Goal: Book appointment/travel/reservation

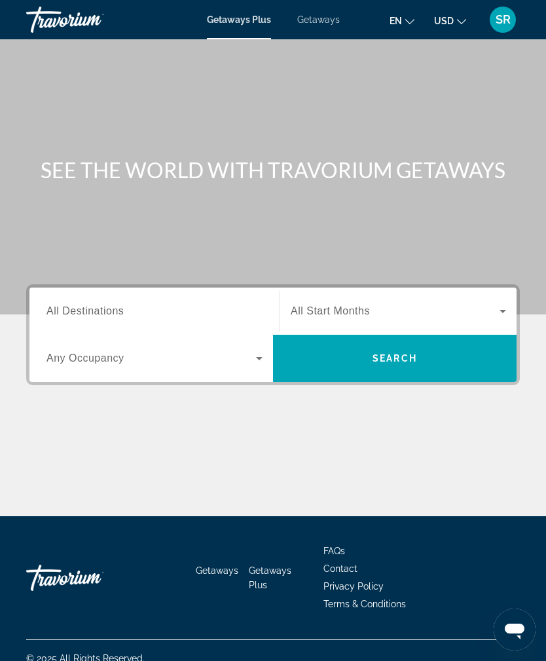
click at [491, 310] on span "Search widget" at bounding box center [395, 311] width 209 height 16
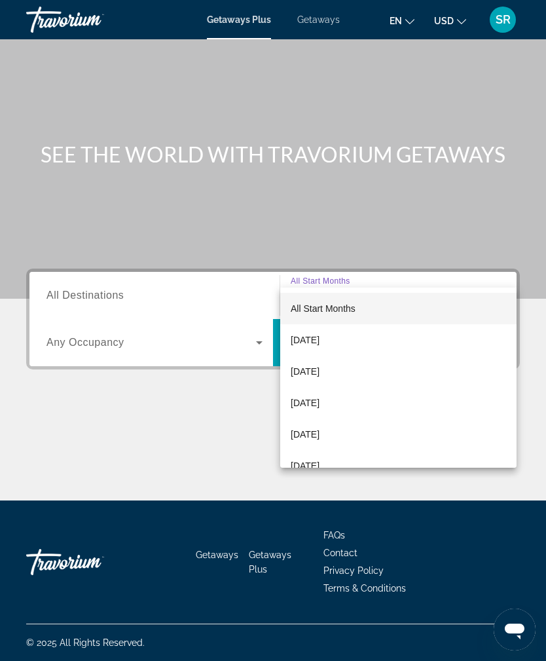
scroll to position [41, 0]
click at [238, 333] on div at bounding box center [273, 330] width 546 height 661
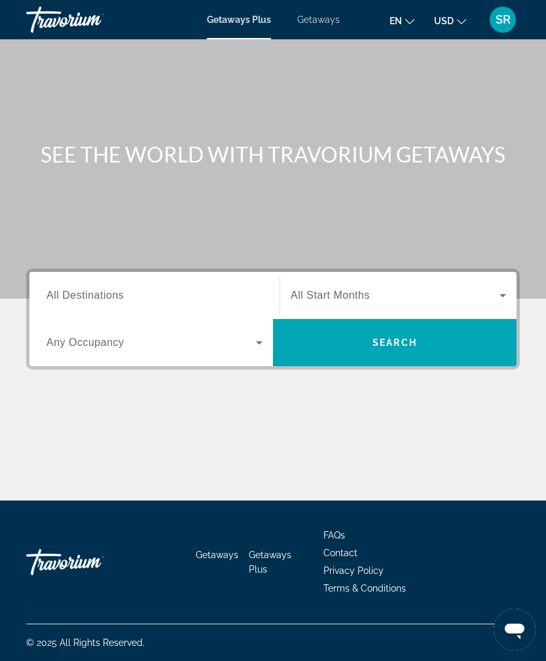
click at [248, 335] on span "Search widget" at bounding box center [152, 343] width 210 height 16
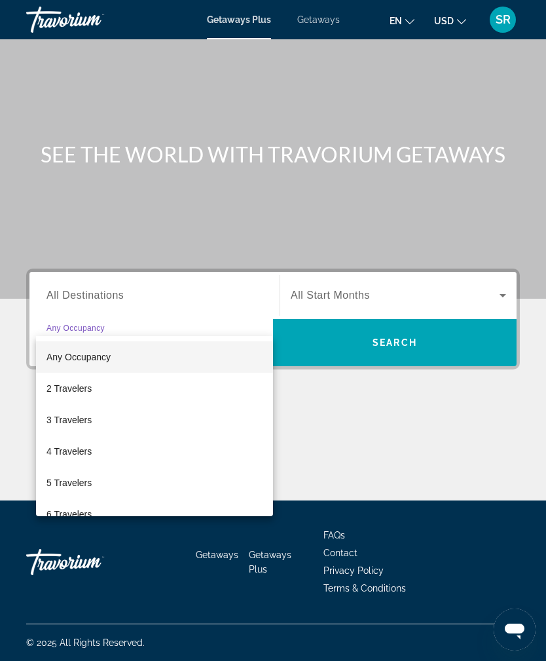
scroll to position [42, 0]
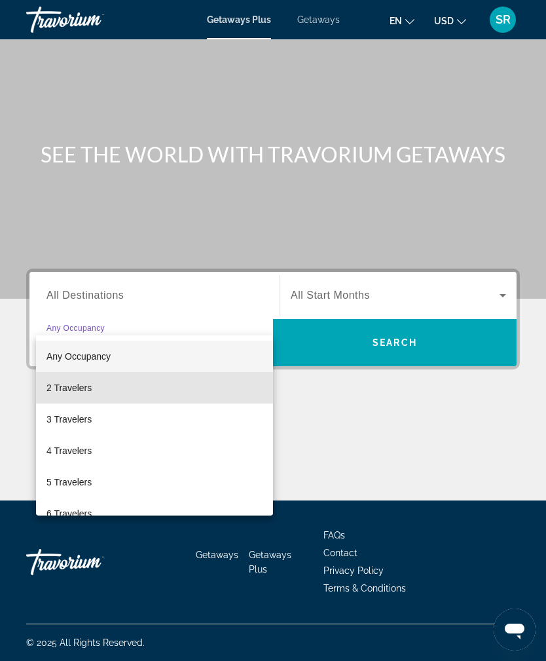
click at [62, 376] on mat-option "2 Travelers" at bounding box center [154, 387] width 237 height 31
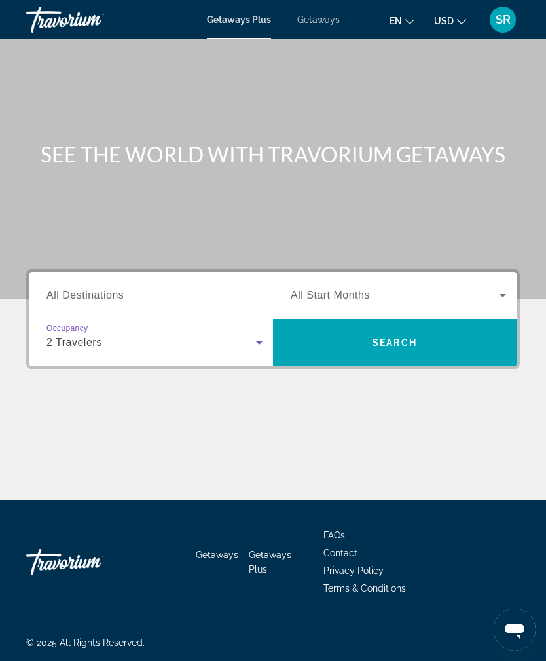
click at [353, 288] on span "Search widget" at bounding box center [395, 296] width 209 height 16
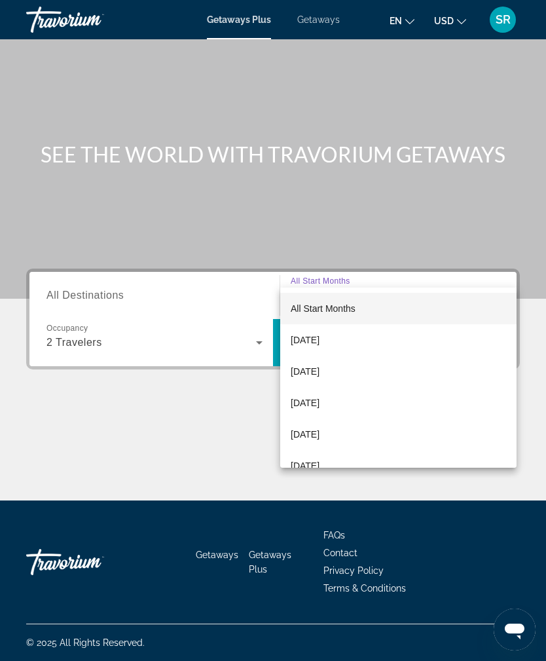
click at [320, 439] on span "[DATE]" at bounding box center [305, 435] width 29 height 16
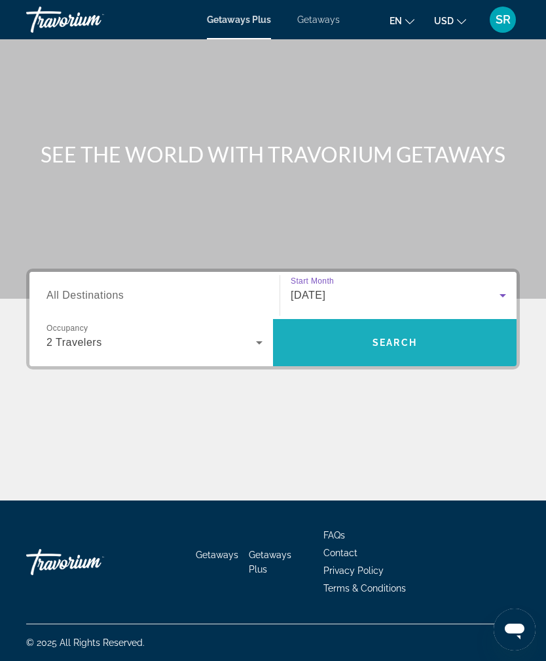
click at [366, 327] on span "Search" at bounding box center [395, 342] width 244 height 31
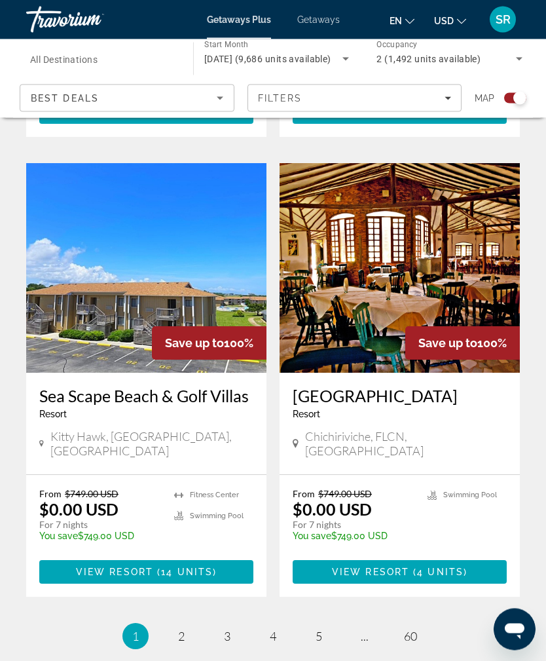
scroll to position [2716, 0]
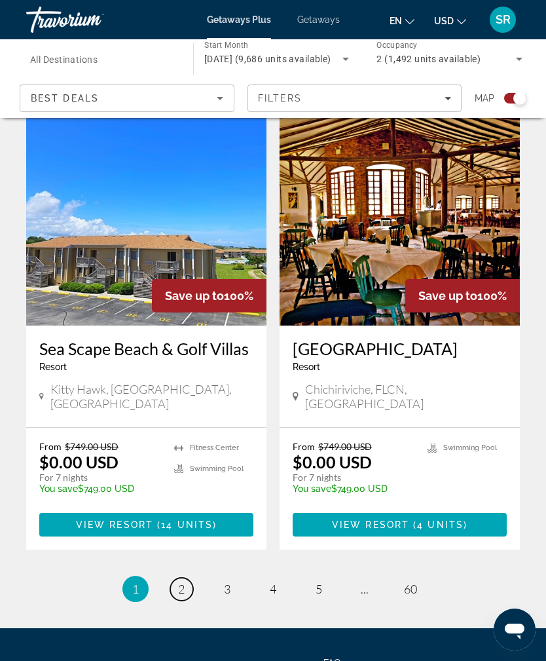
click at [174, 578] on link "page 2" at bounding box center [181, 589] width 23 height 23
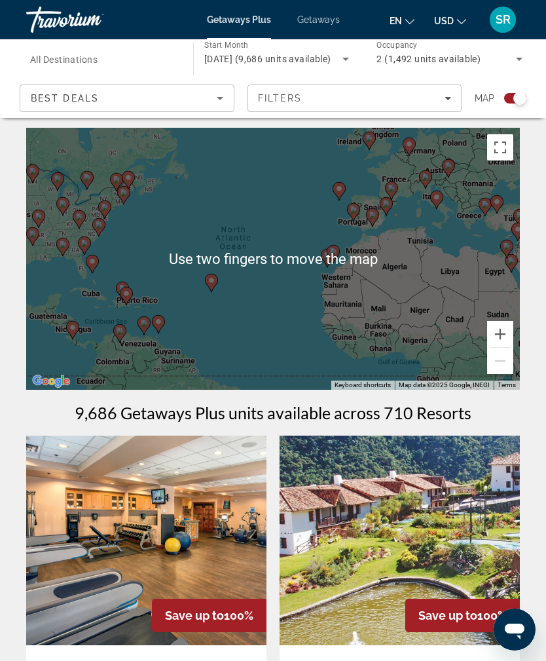
scroll to position [3, 0]
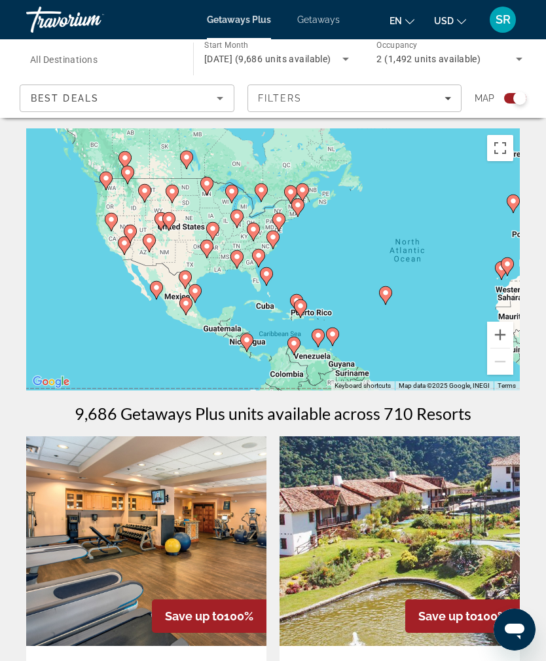
click at [308, 197] on gmp-advanced-marker "Main content" at bounding box center [302, 193] width 13 height 20
click at [303, 206] on icon "Main content" at bounding box center [298, 207] width 12 height 17
click at [305, 201] on gmp-advanced-marker "Main content" at bounding box center [302, 193] width 13 height 20
click at [303, 204] on icon "Main content" at bounding box center [298, 207] width 12 height 17
click at [304, 204] on icon "Main content" at bounding box center [298, 207] width 12 height 17
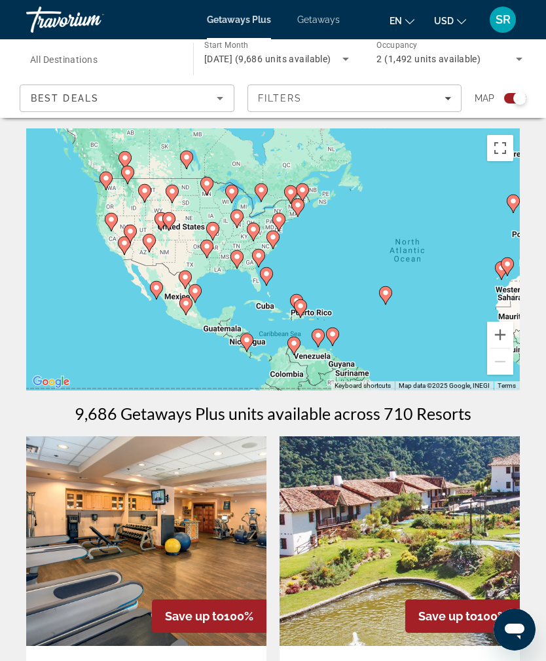
click at [313, 214] on div "To activate drag with keyboard, press Alt + Enter. Once in keyboard drag state,…" at bounding box center [273, 259] width 494 height 262
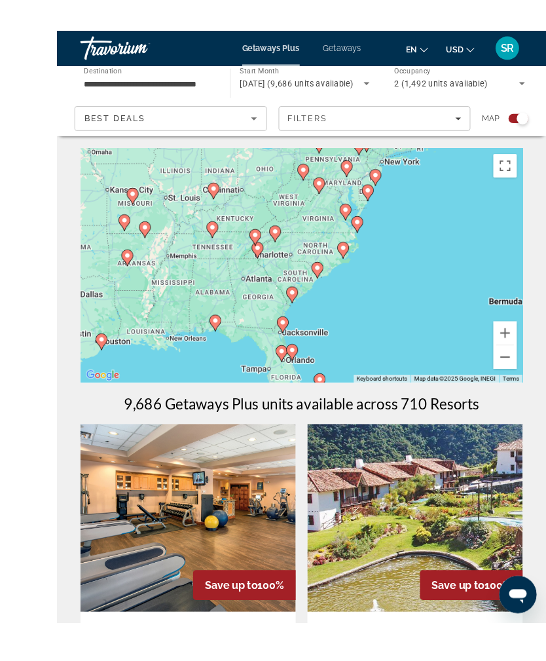
scroll to position [45, 0]
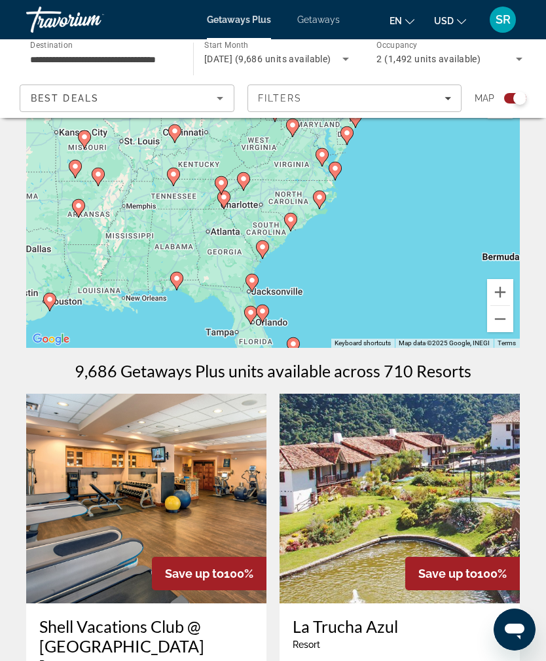
click at [287, 272] on div "To activate drag with keyboard, press Alt + Enter. Once in keyboard drag state,…" at bounding box center [273, 217] width 494 height 262
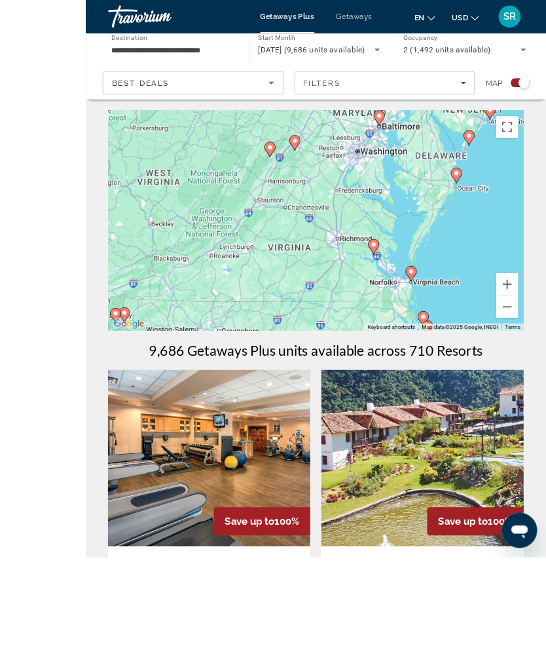
scroll to position [85, 0]
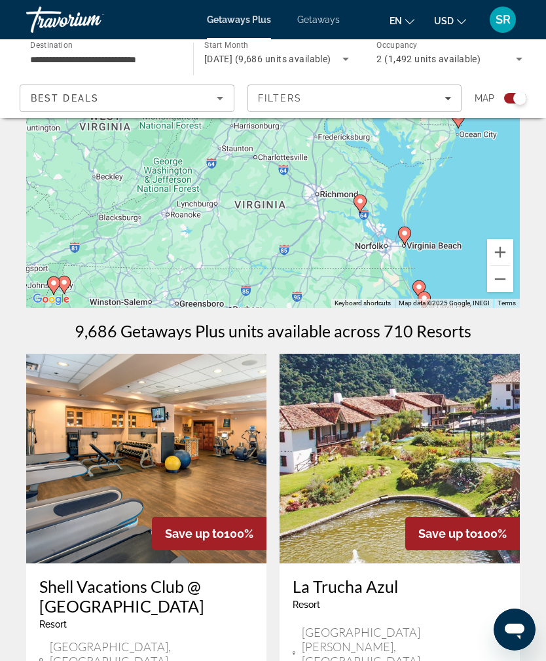
click at [381, 151] on div "To navigate, press the arrow keys. To activate drag with keyboard, press Alt + …" at bounding box center [273, 177] width 494 height 262
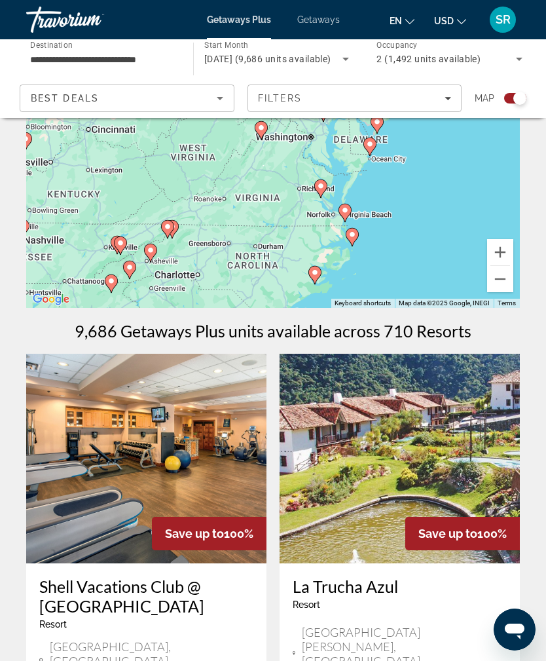
type input "**********"
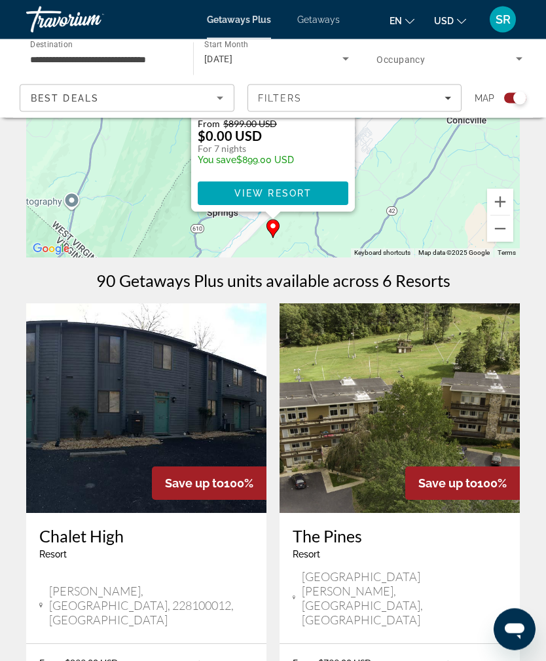
scroll to position [0, 0]
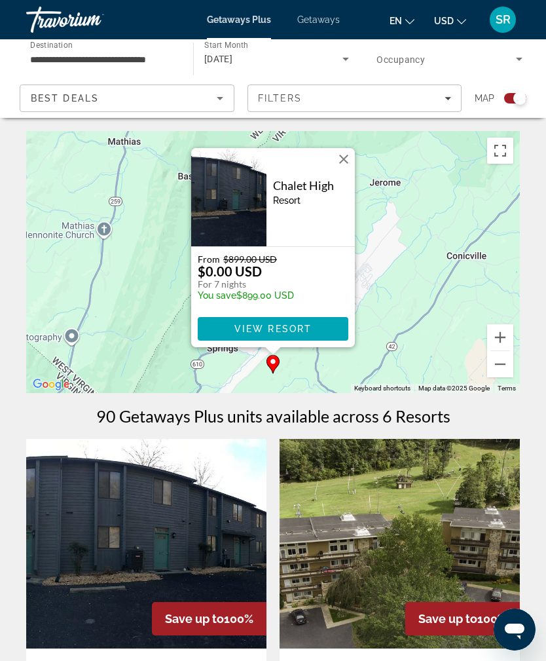
click at [390, 275] on div "To activate drag with keyboard, press Alt + Enter. Once in keyboard drag state,…" at bounding box center [273, 262] width 494 height 262
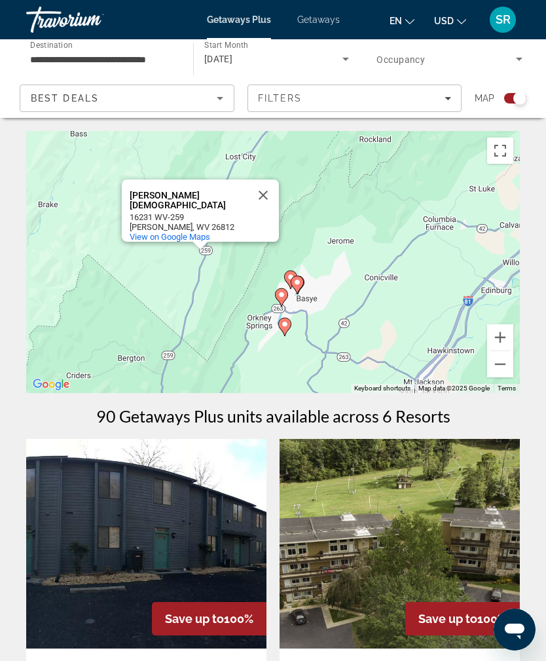
click at [269, 183] on button "Close" at bounding box center [263, 195] width 31 height 31
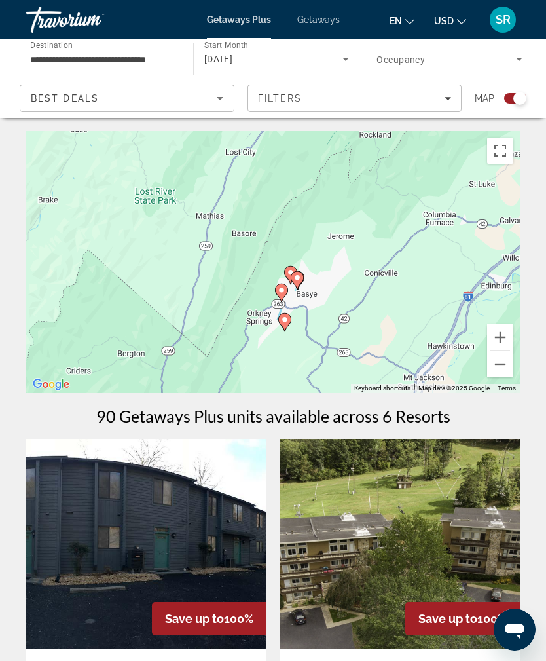
click at [284, 244] on div "To activate drag with keyboard, press Alt + Enter. Once in keyboard drag state,…" at bounding box center [273, 262] width 494 height 262
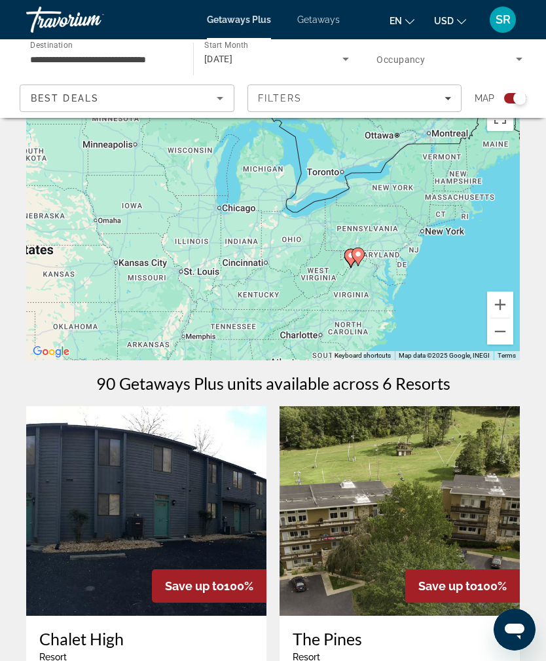
scroll to position [32, 0]
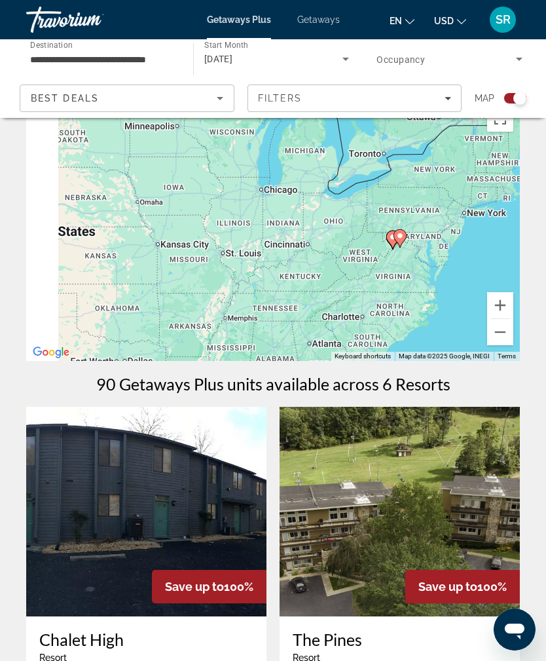
click at [231, 268] on div "To activate drag with keyboard, press Alt + Enter. Once in keyboard drag state,…" at bounding box center [273, 230] width 494 height 262
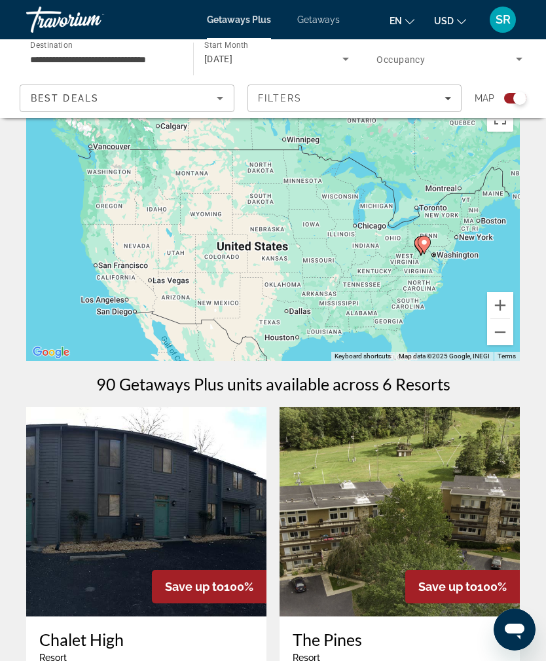
scroll to position [33, 0]
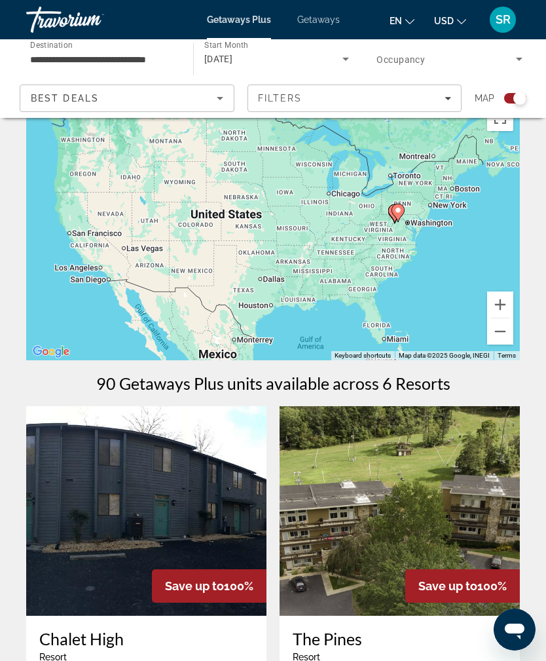
click at [339, 252] on div "To activate drag with keyboard, press Alt + Enter. Once in keyboard drag state,…" at bounding box center [273, 229] width 494 height 262
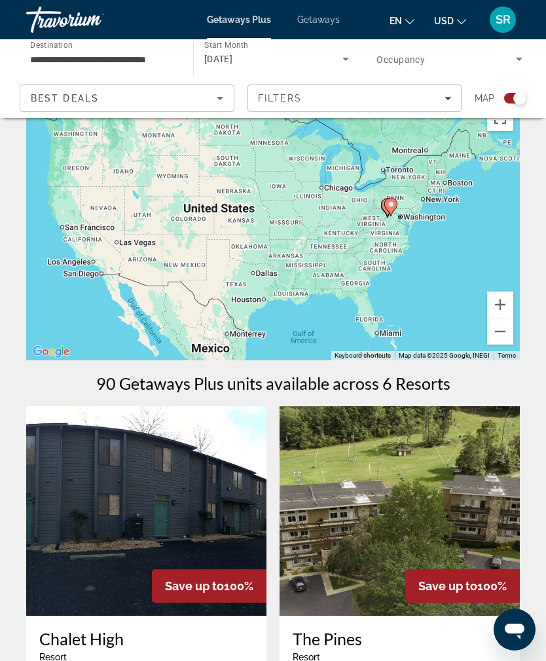
scroll to position [33, 0]
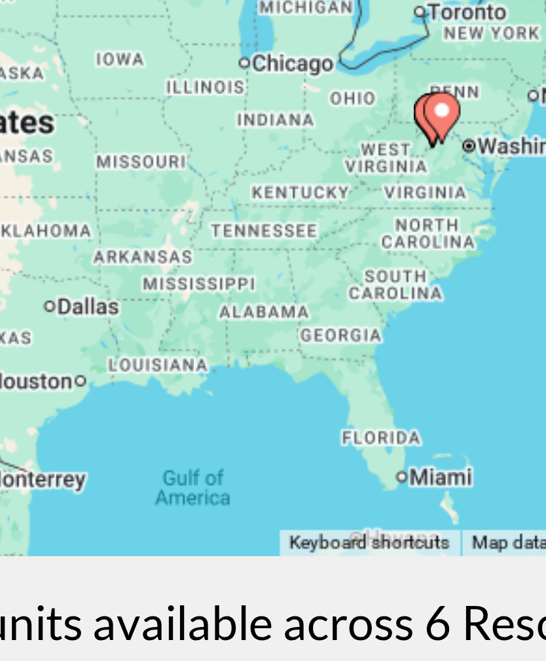
click at [100, 98] on div "To activate drag with keyboard, press Alt + Enter. Once in keyboard drag state,…" at bounding box center [273, 229] width 494 height 262
click at [99, 98] on div "To activate drag with keyboard, press Alt + Enter. Once in keyboard drag state,…" at bounding box center [273, 229] width 494 height 262
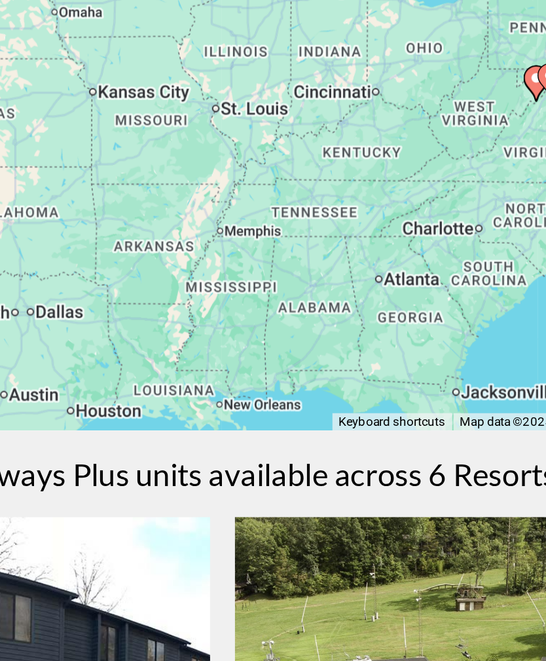
click at [169, 117] on div "To activate drag with keyboard, press Alt + Enter. Once in keyboard drag state,…" at bounding box center [273, 229] width 494 height 262
click at [162, 115] on div "To activate drag with keyboard, press Alt + Enter. Once in keyboard drag state,…" at bounding box center [273, 229] width 494 height 262
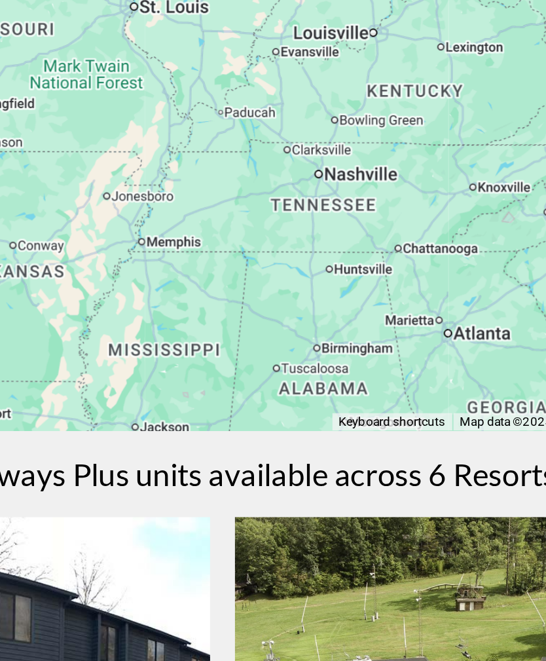
click at [159, 118] on div "To activate drag with keyboard, press Alt + Enter. Once in keyboard drag state,…" at bounding box center [273, 229] width 494 height 262
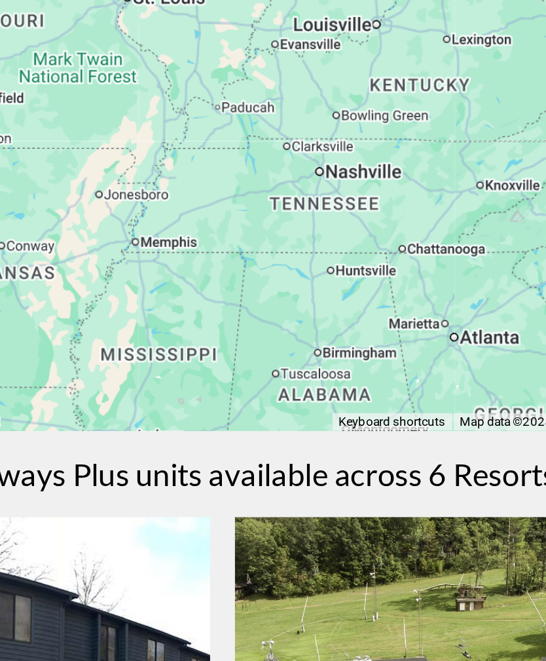
click at [166, 103] on div "To activate drag with keyboard, press Alt + Enter. Once in keyboard drag state,…" at bounding box center [273, 229] width 494 height 262
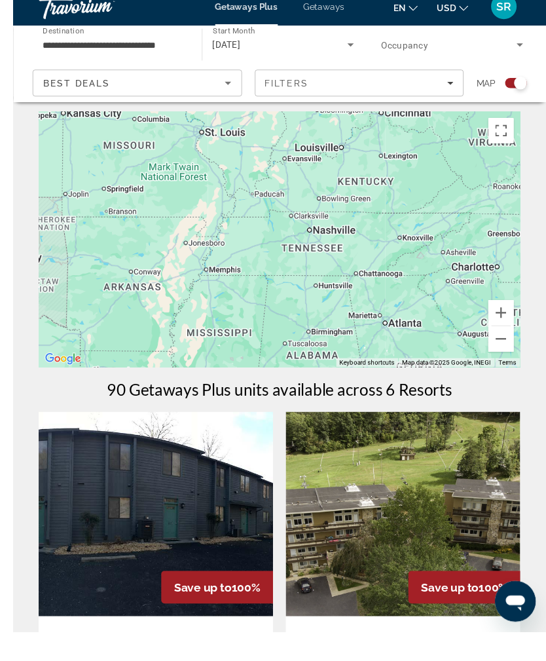
scroll to position [44, 0]
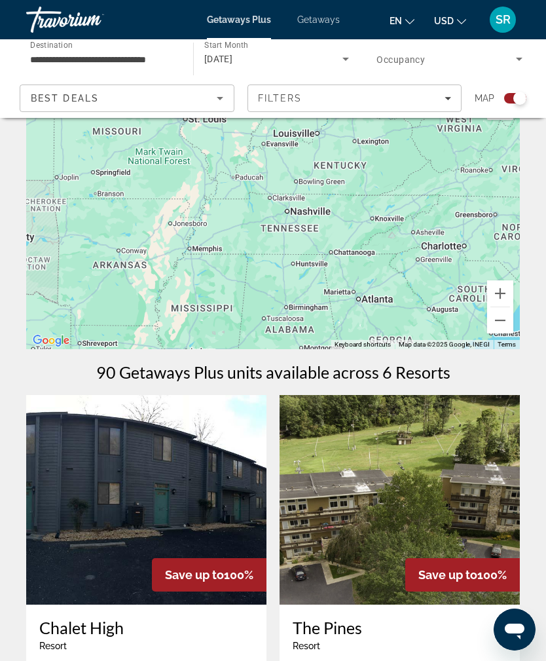
click at [215, 104] on icon "Sort by" at bounding box center [220, 98] width 16 height 16
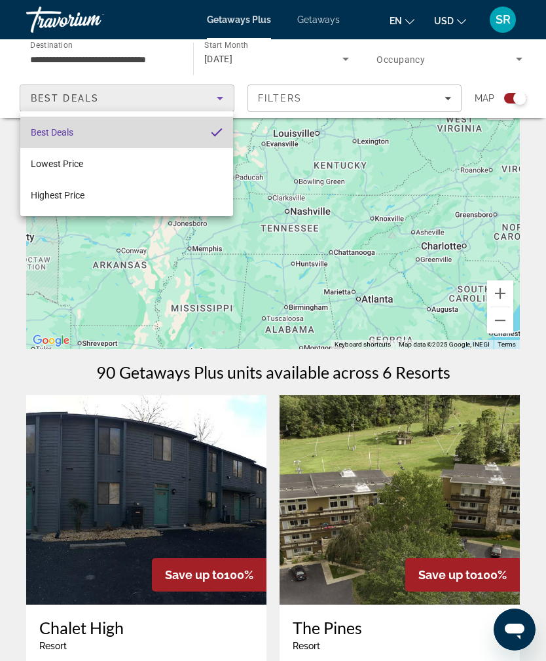
click at [189, 143] on mat-option "Best Deals" at bounding box center [126, 132] width 213 height 31
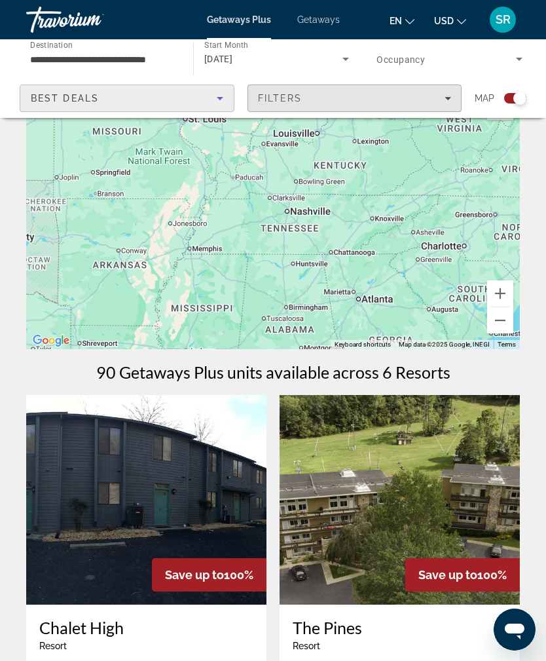
click at [433, 104] on span "Filters" at bounding box center [355, 98] width 214 height 31
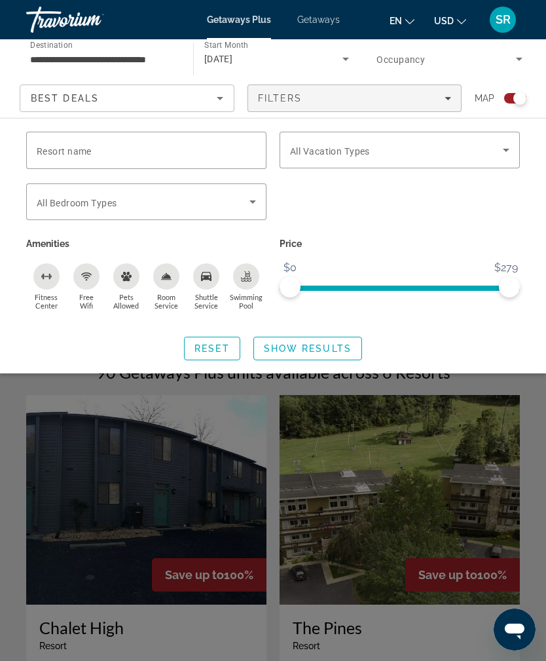
click at [334, 225] on div "Search widget" at bounding box center [400, 208] width 254 height 51
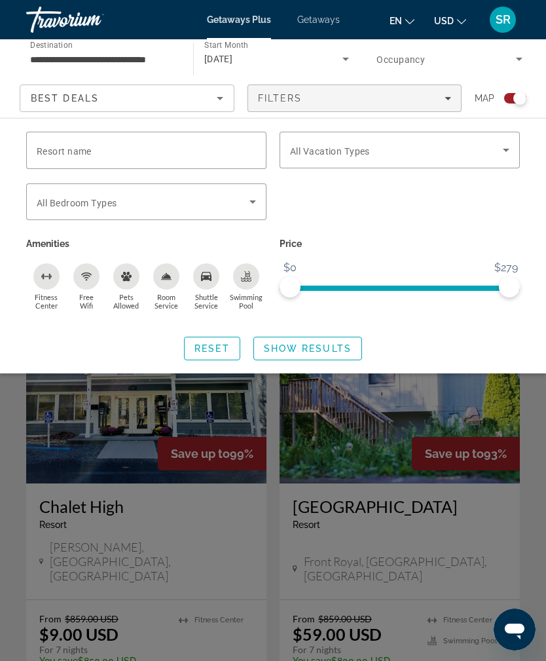
scroll to position [1286, 0]
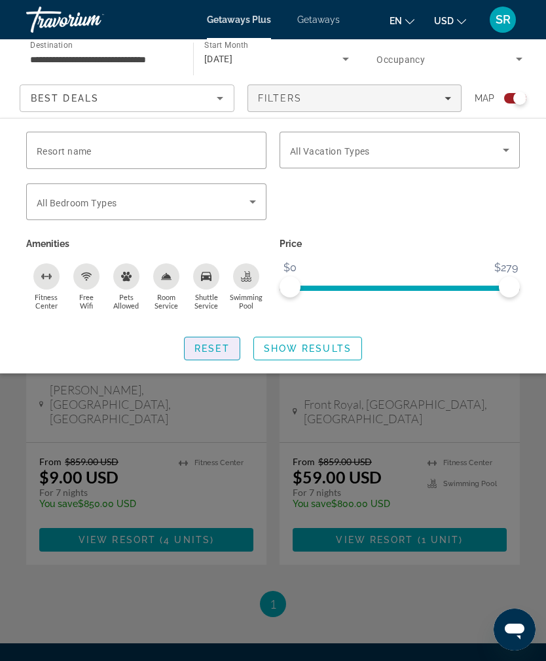
click at [212, 356] on span "Search widget" at bounding box center [212, 348] width 55 height 31
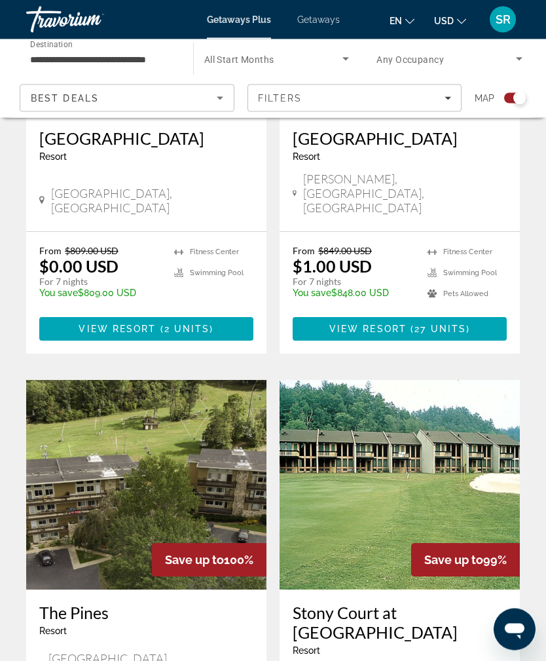
scroll to position [848, 0]
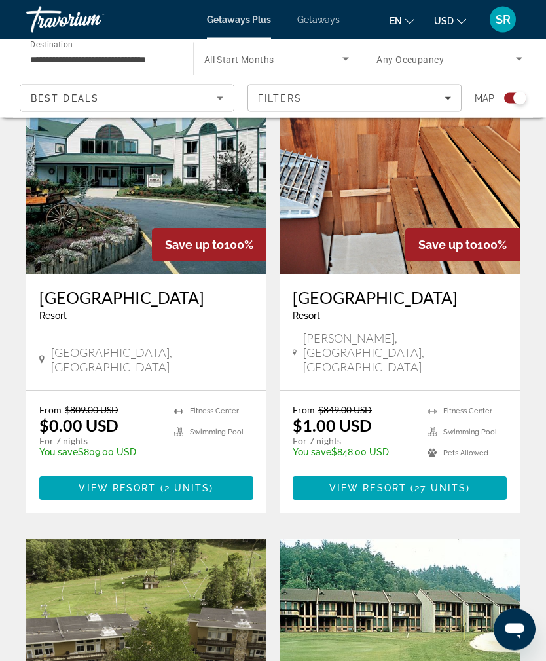
click at [236, 20] on span "Getaways Plus" at bounding box center [239, 19] width 64 height 10
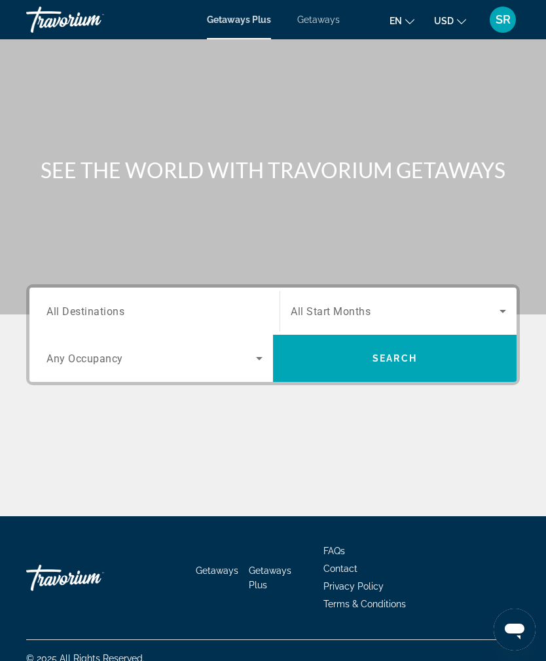
click at [240, 364] on span "Search widget" at bounding box center [152, 359] width 210 height 16
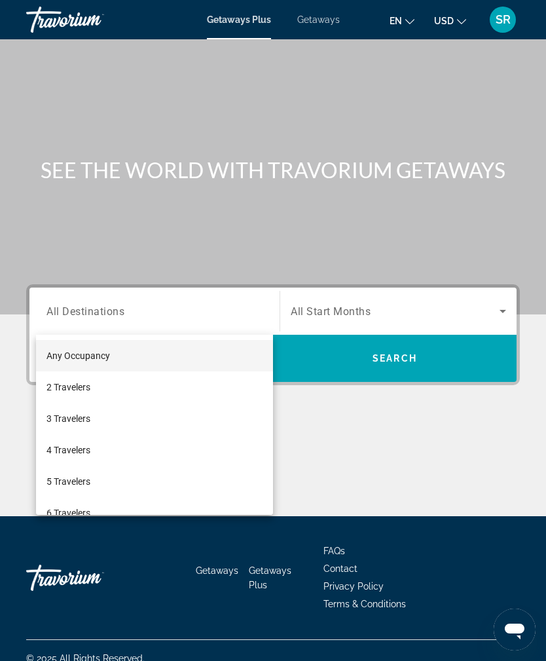
scroll to position [42, 0]
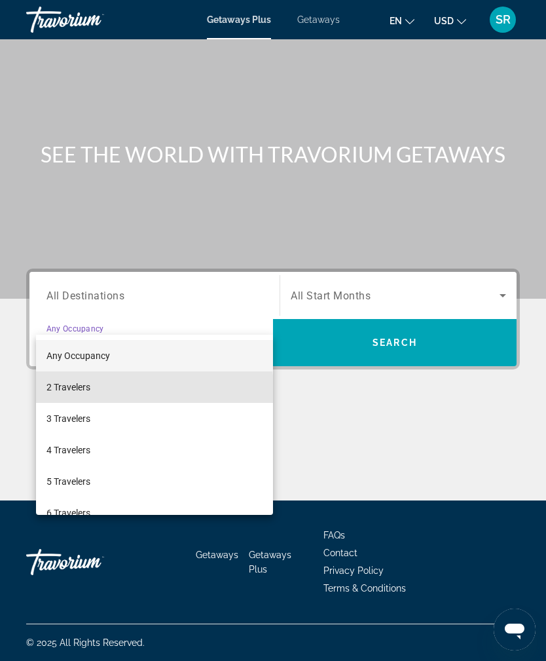
click at [75, 391] on span "2 Travelers" at bounding box center [69, 387] width 44 height 16
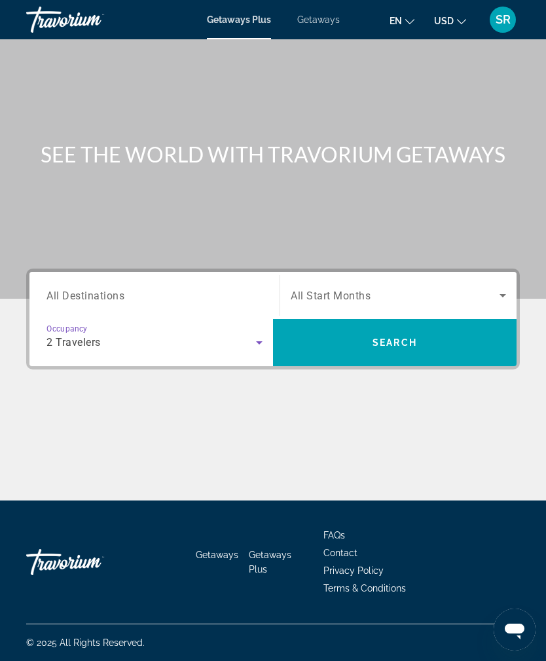
click at [472, 288] on span "Search widget" at bounding box center [395, 296] width 209 height 16
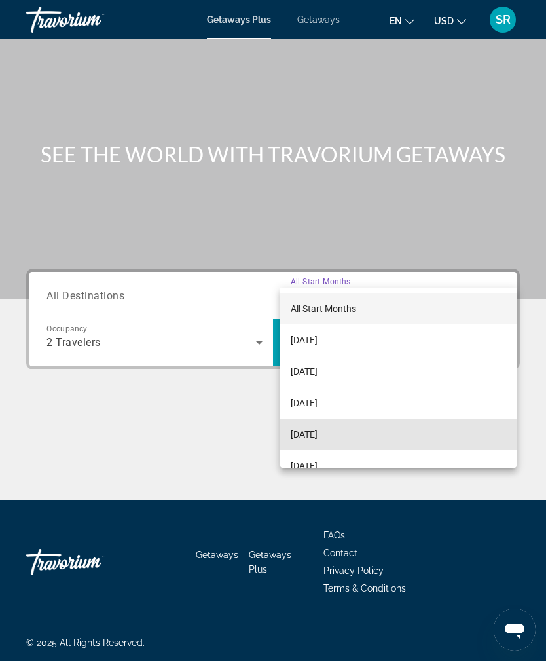
click at [318, 435] on span "[DATE]" at bounding box center [304, 435] width 27 height 16
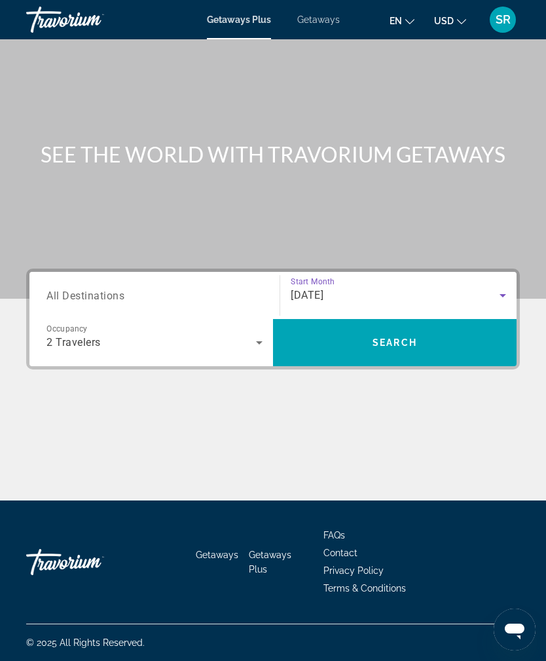
click at [379, 337] on span "Search" at bounding box center [395, 342] width 45 height 10
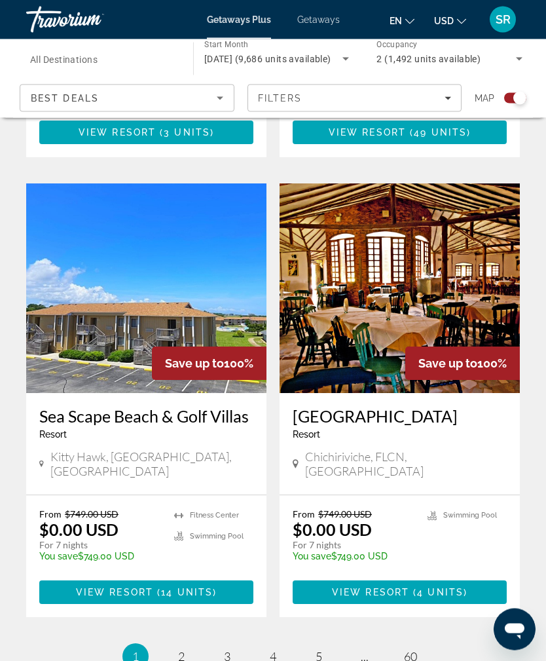
scroll to position [2649, 0]
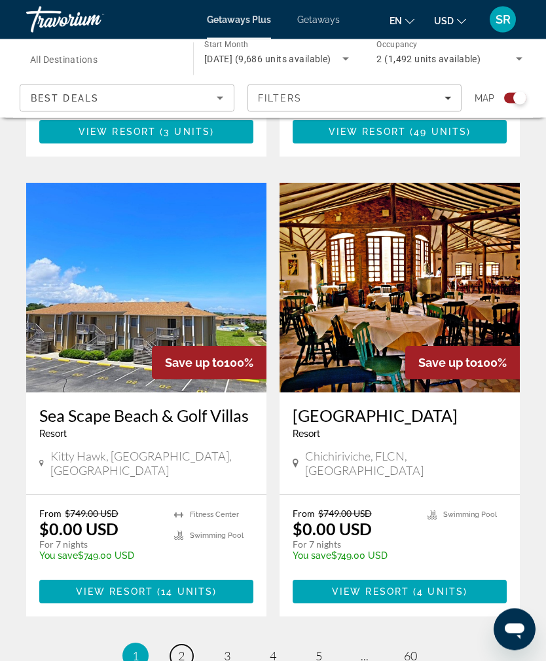
click at [178, 649] on span "2" at bounding box center [181, 656] width 7 height 14
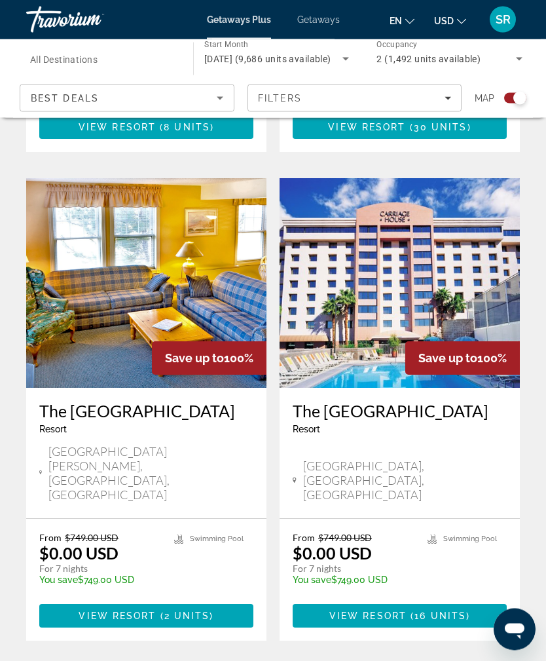
scroll to position [2717, 0]
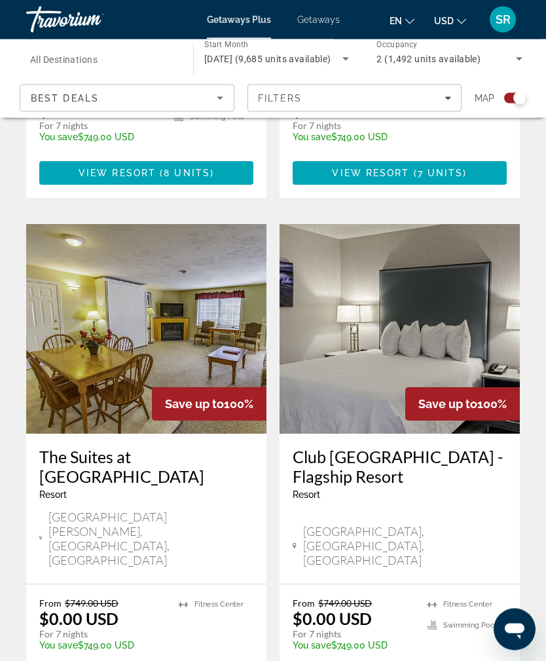
scroll to position [2662, 0]
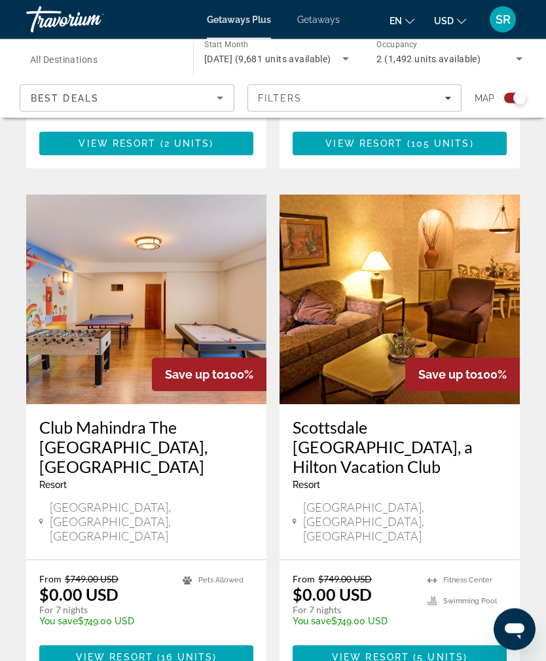
scroll to position [2632, 0]
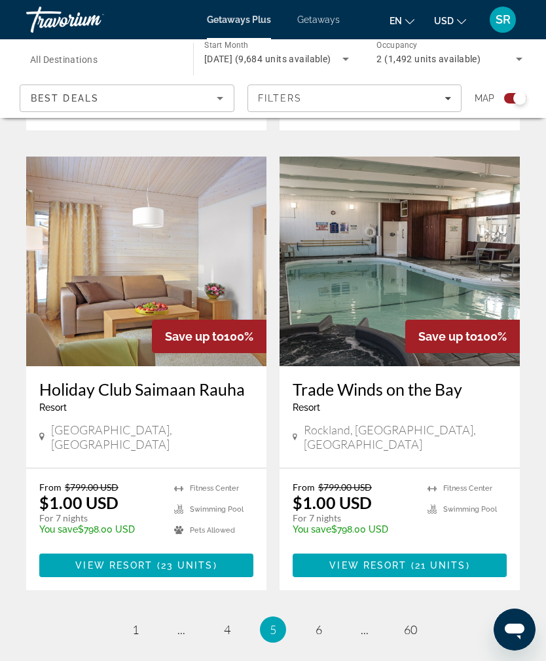
scroll to position [2670, 0]
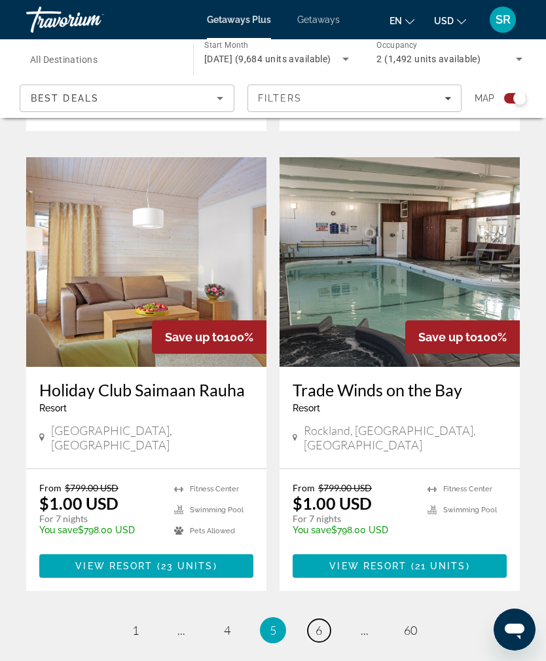
click at [316, 623] on span "6" at bounding box center [319, 630] width 7 height 14
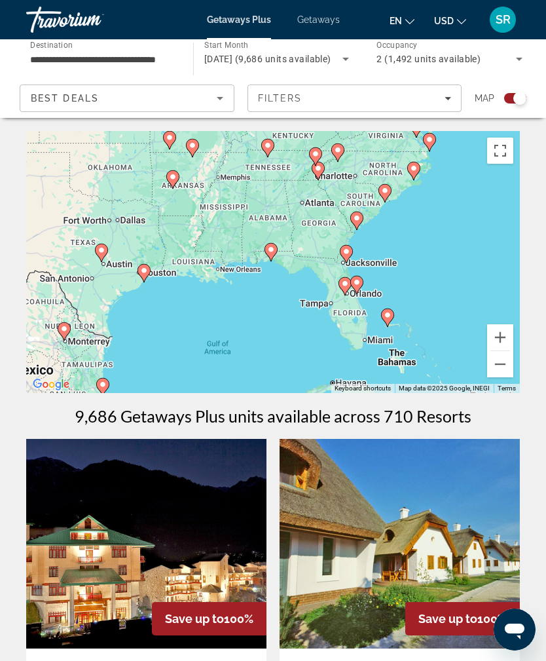
type input "**********"
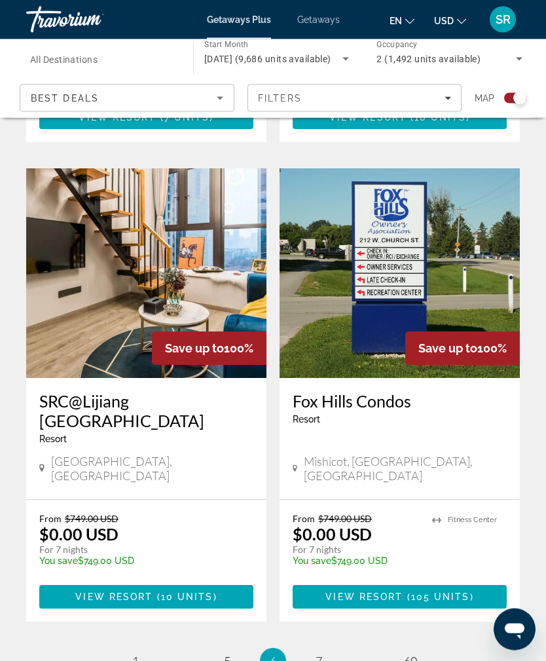
scroll to position [2699, 0]
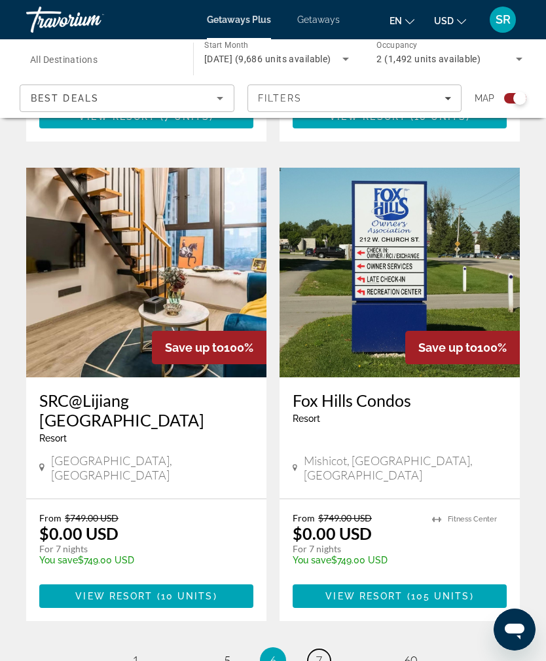
click at [318, 653] on span "7" at bounding box center [319, 660] width 7 height 14
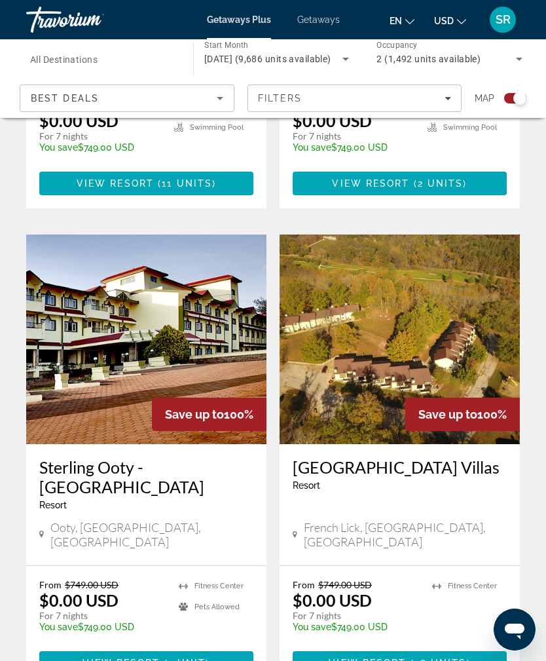
scroll to position [2682, 0]
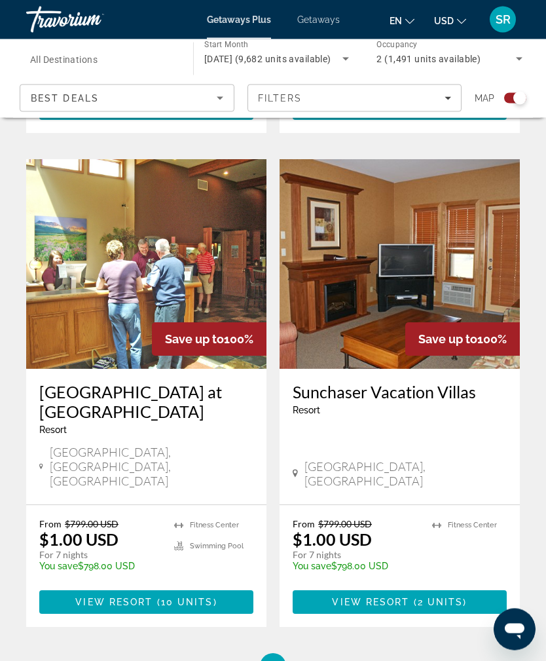
scroll to position [2707, 0]
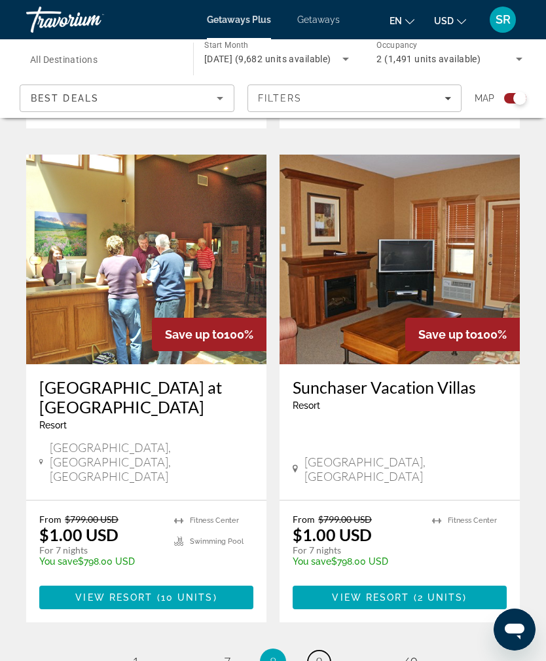
click at [315, 651] on link "page 9" at bounding box center [319, 662] width 23 height 23
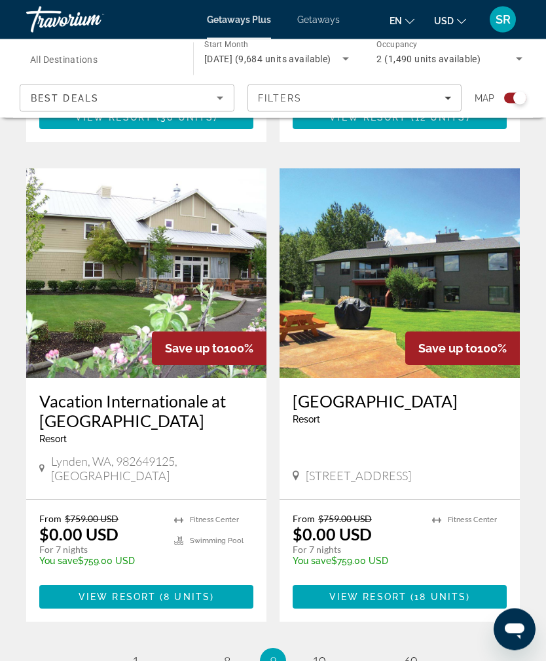
scroll to position [2716, 0]
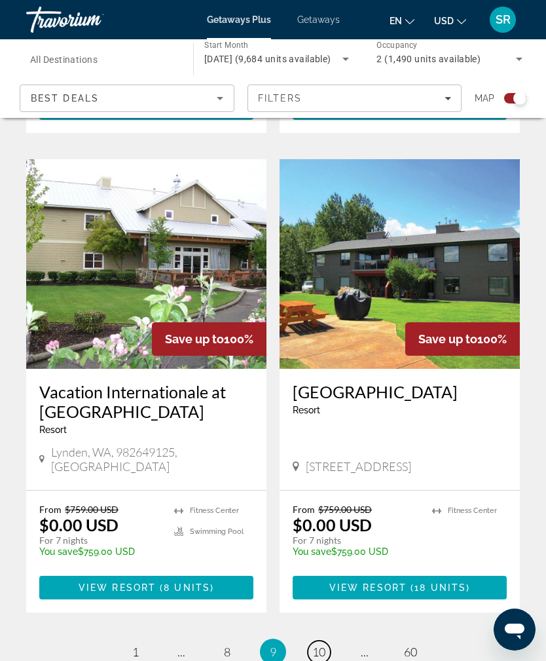
click at [328, 641] on link "page 10" at bounding box center [319, 652] width 23 height 23
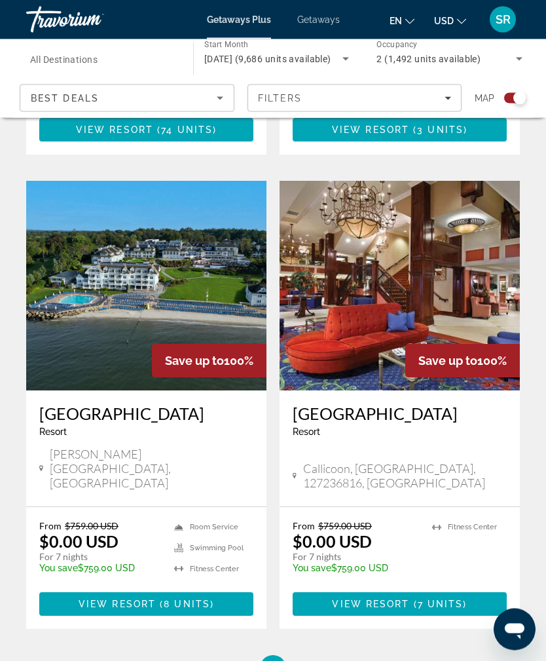
scroll to position [2750, 0]
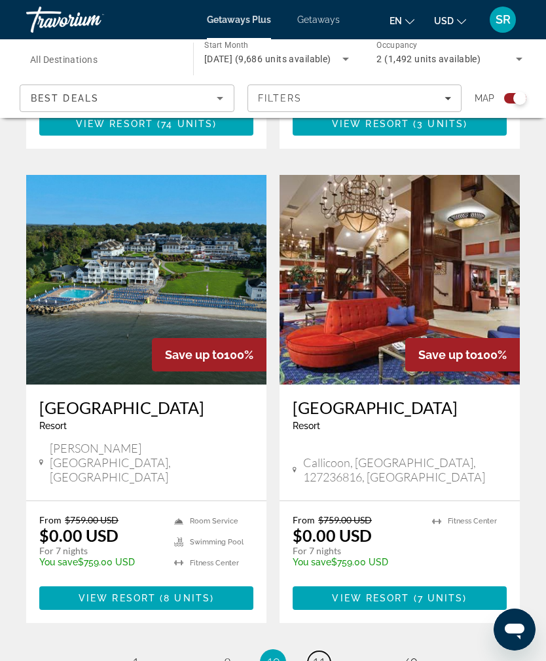
click at [314, 655] on span "11" at bounding box center [319, 662] width 13 height 14
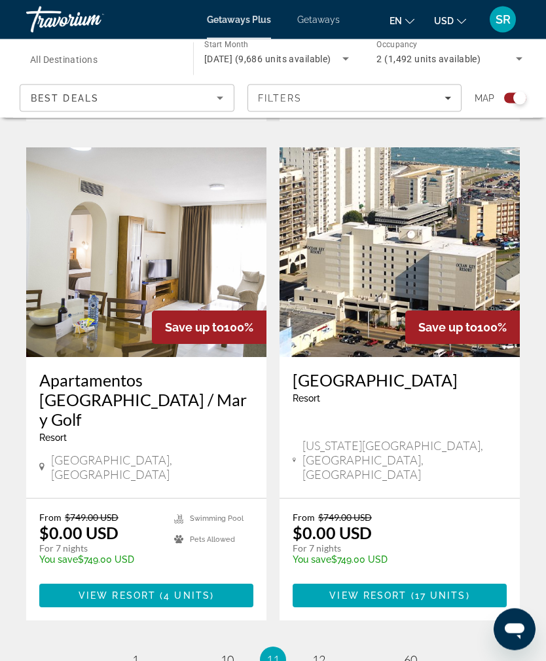
scroll to position [2699, 0]
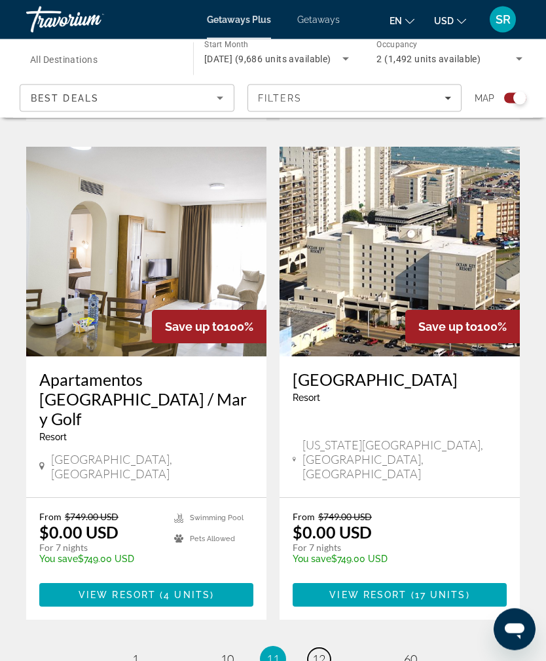
click at [314, 653] on span "12" at bounding box center [319, 660] width 13 height 14
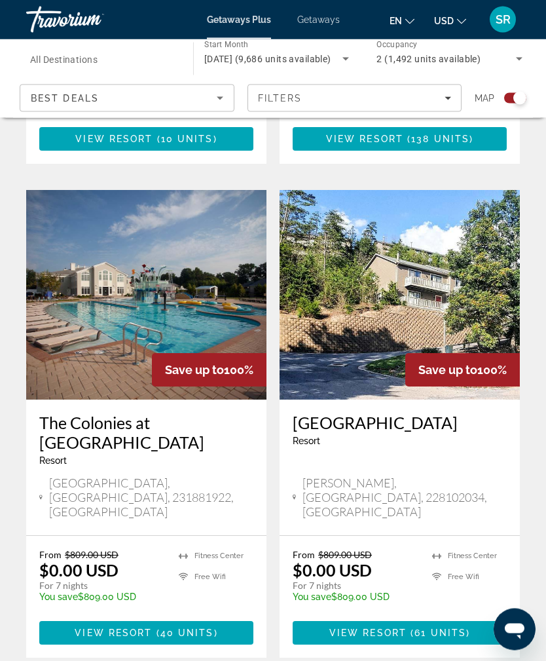
scroll to position [2711, 0]
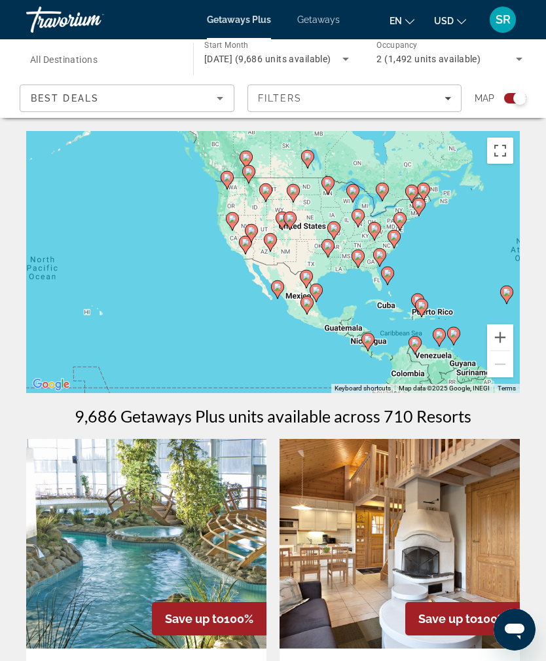
click at [239, 246] on gmp-advanced-marker "Main content" at bounding box center [245, 245] width 13 height 20
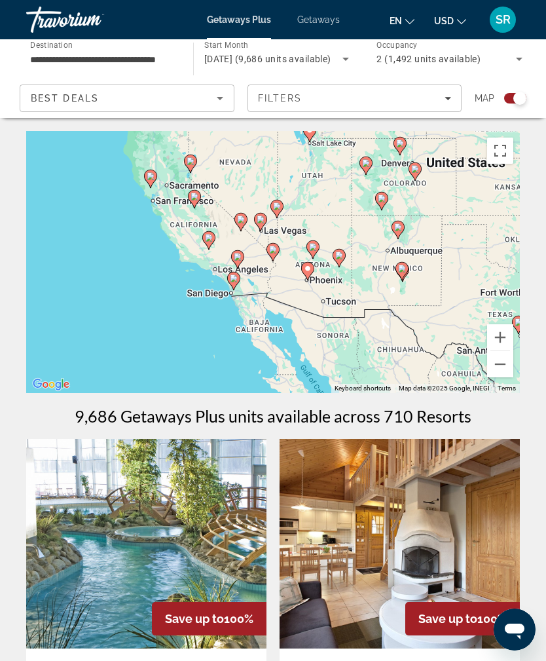
click at [202, 243] on gmp-advanced-marker "Main content" at bounding box center [208, 241] width 13 height 20
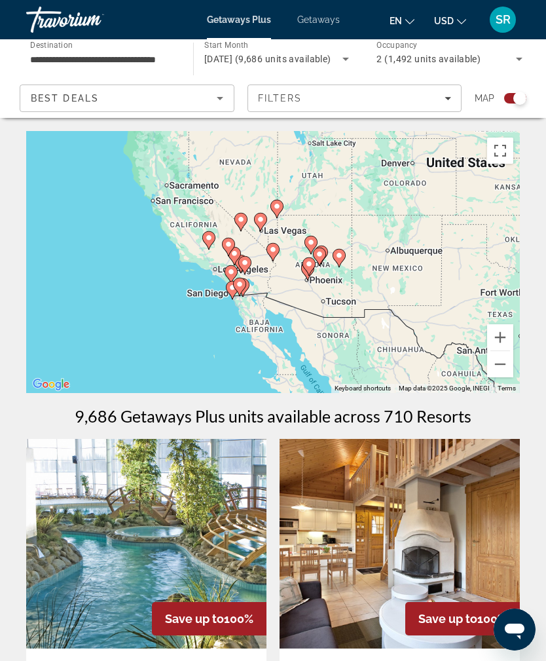
type input "**********"
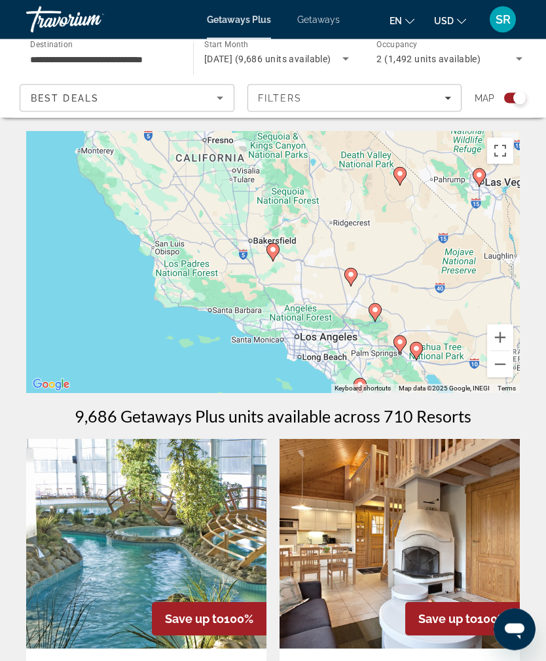
scroll to position [32, 0]
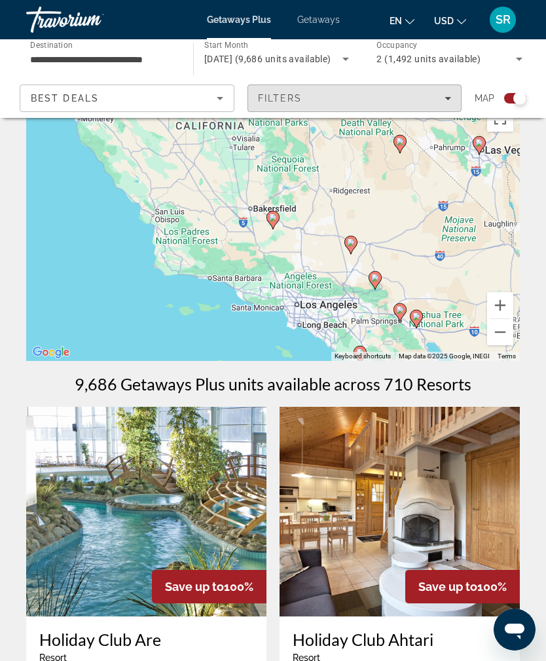
click at [437, 101] on div "Filters" at bounding box center [355, 98] width 194 height 10
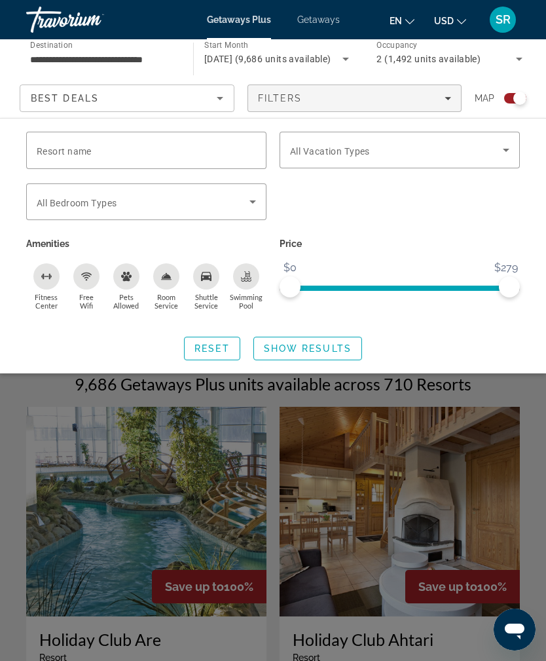
click at [351, 157] on span "Search widget" at bounding box center [396, 150] width 213 height 16
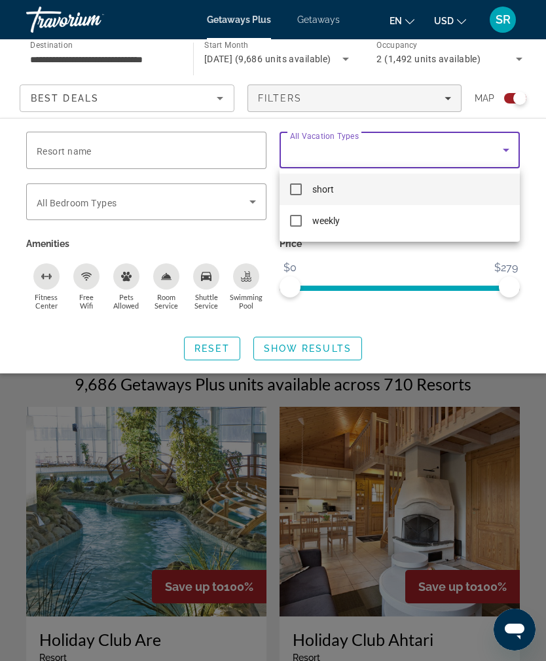
click at [221, 360] on div at bounding box center [273, 330] width 546 height 661
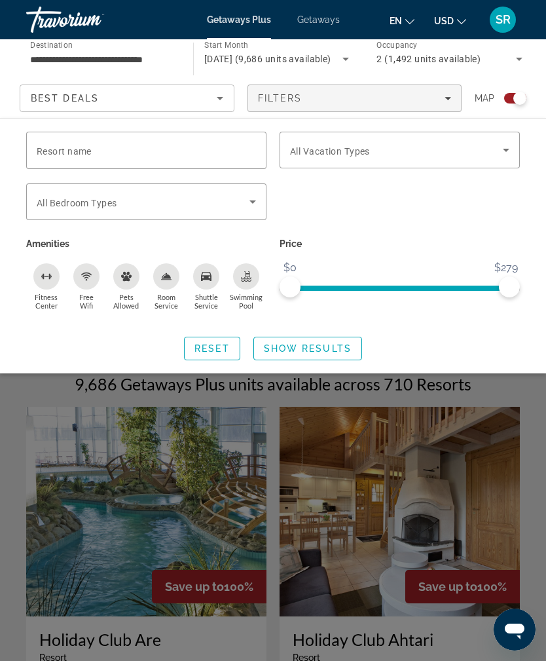
click at [313, 352] on span "Show Results" at bounding box center [308, 348] width 88 height 10
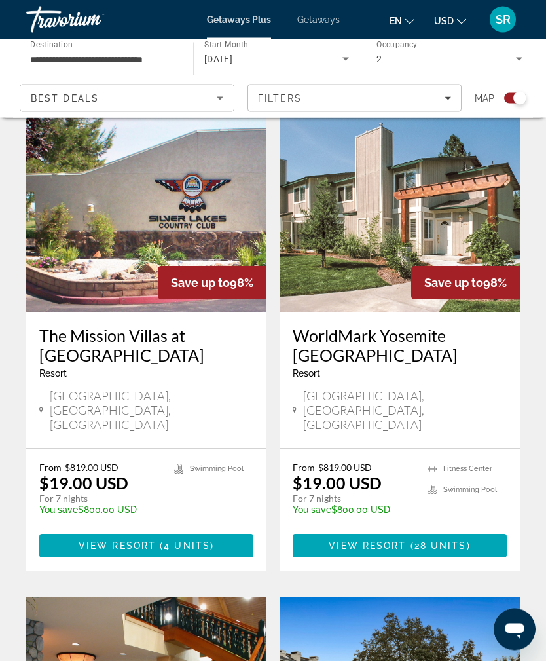
scroll to position [855, 0]
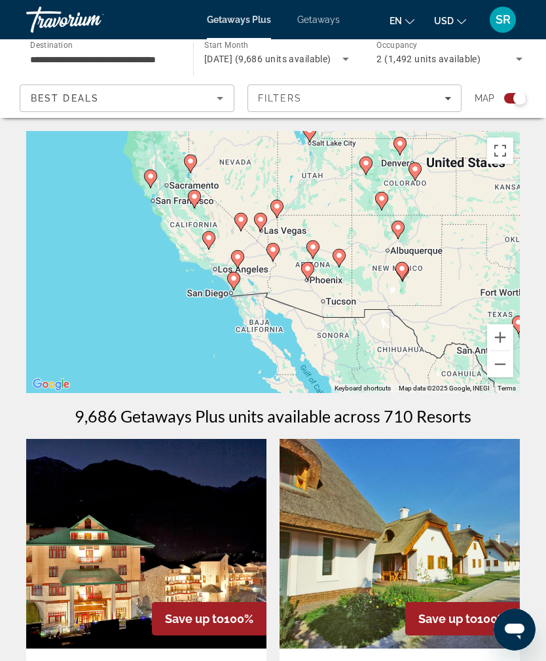
type input "**********"
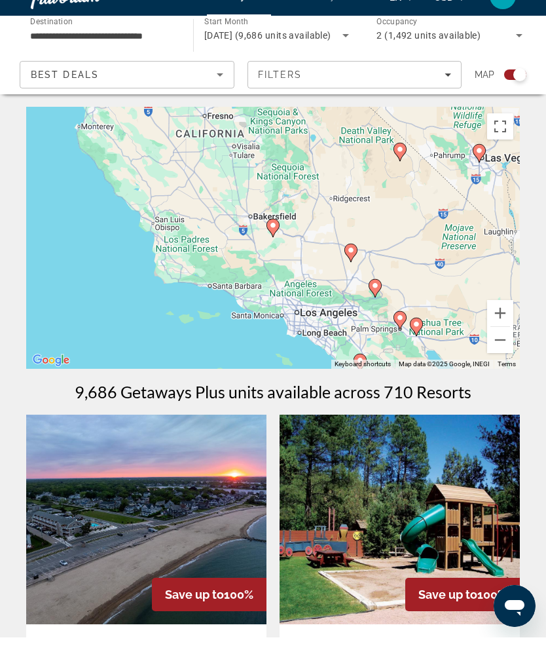
scroll to position [33, 0]
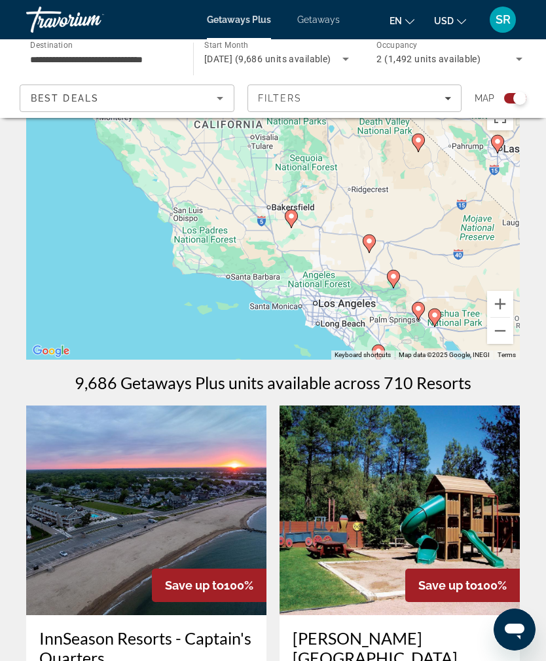
click at [186, 239] on div "To activate drag with keyboard, press Alt + Enter. Once in keyboard drag state,…" at bounding box center [273, 229] width 494 height 262
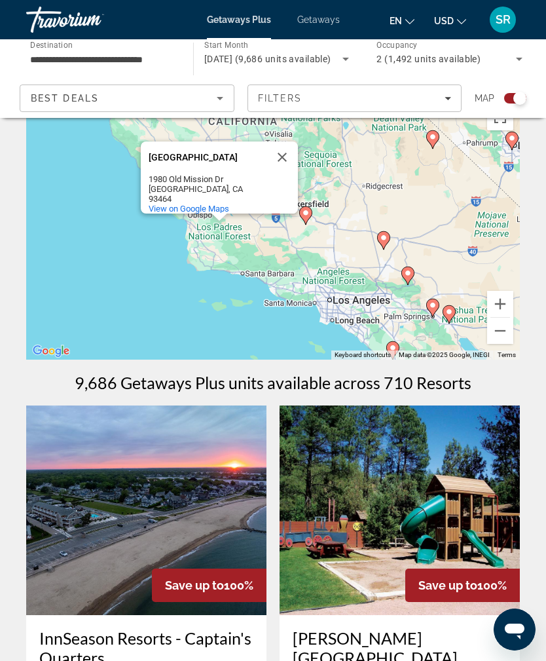
click at [112, 223] on div "To activate drag with keyboard, press Alt + Enter. Once in keyboard drag state,…" at bounding box center [273, 229] width 494 height 262
click at [288, 154] on button "Close" at bounding box center [282, 157] width 31 height 31
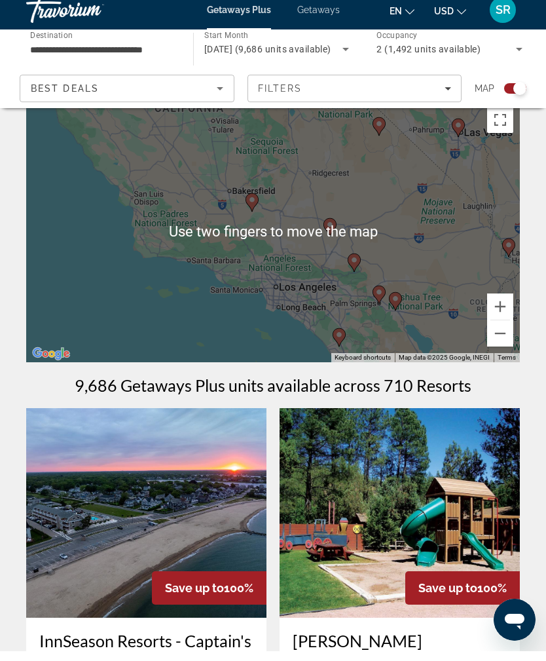
scroll to position [35, 0]
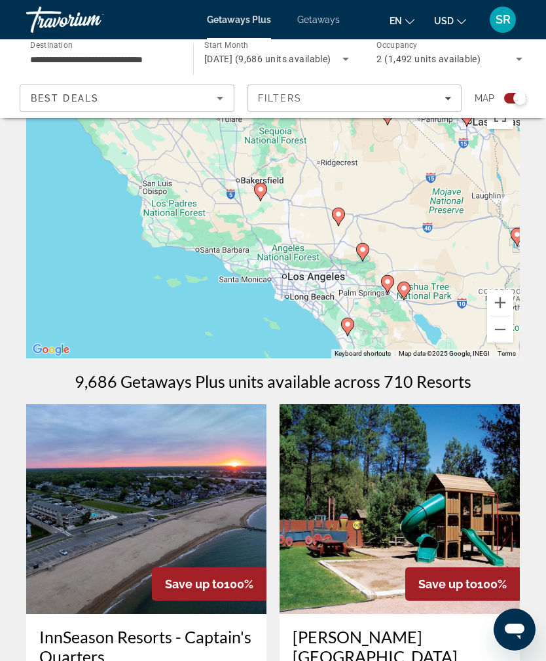
click at [191, 222] on div "To activate drag with keyboard, press Alt + Enter. Once in keyboard drag state,…" at bounding box center [273, 227] width 494 height 262
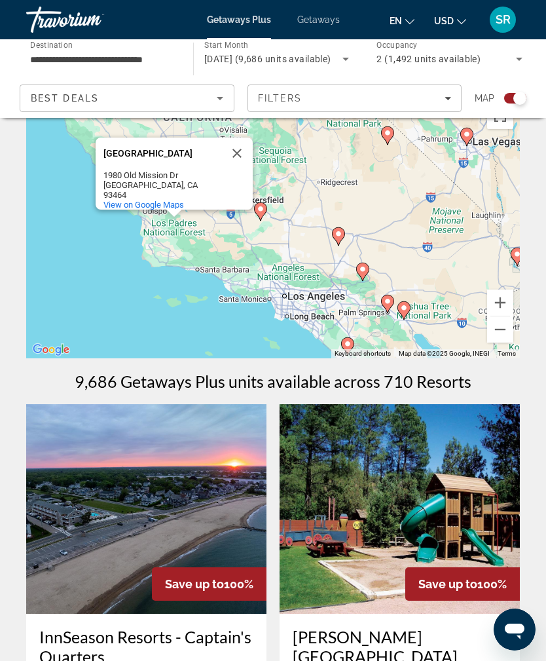
click at [231, 154] on button "Close" at bounding box center [236, 153] width 31 height 31
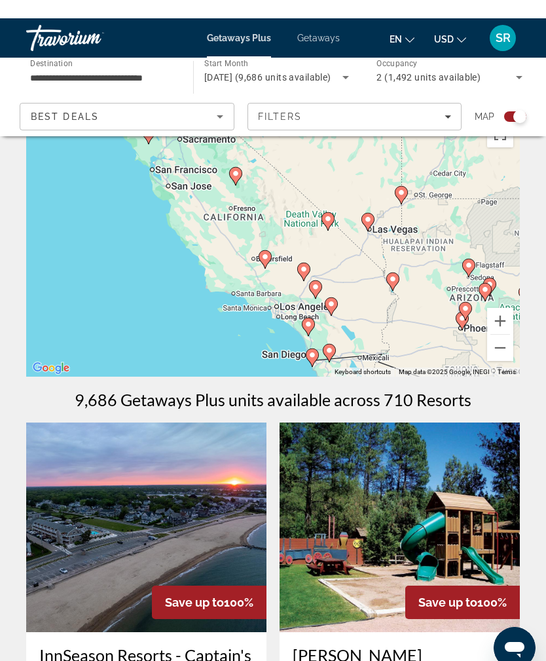
scroll to position [16, 0]
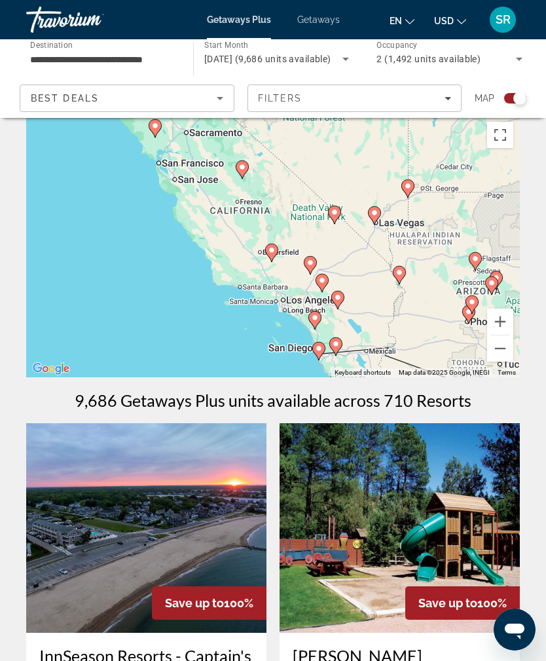
click at [182, 258] on div "To activate drag with keyboard, press Alt + Enter. Once in keyboard drag state,…" at bounding box center [273, 246] width 494 height 262
click at [393, 284] on gmp-advanced-marker "Main content" at bounding box center [399, 275] width 13 height 20
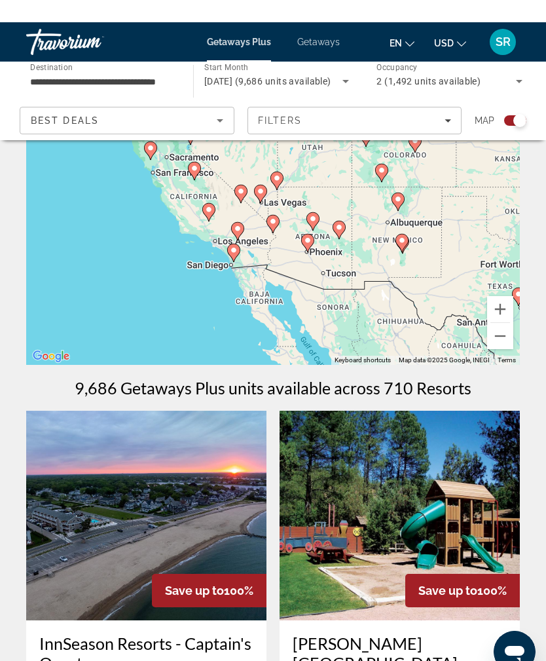
scroll to position [0, 0]
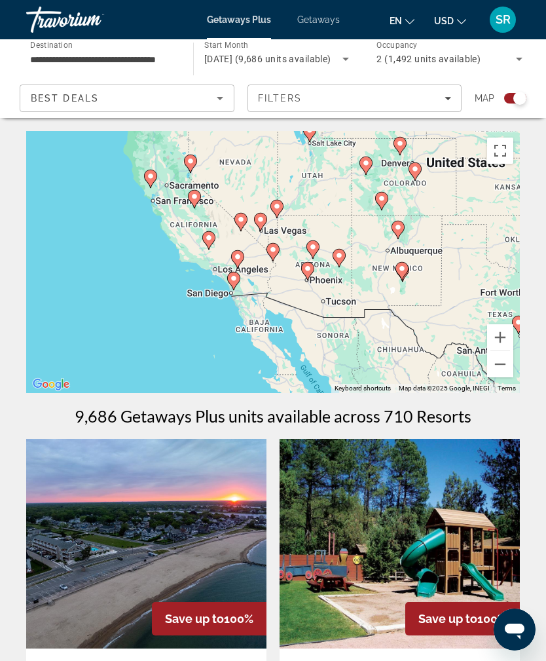
click at [286, 256] on div "To navigate, press the arrow keys. To activate drag with keyboard, press Alt + …" at bounding box center [273, 262] width 494 height 262
click at [278, 245] on gmp-advanced-marker "Main content" at bounding box center [273, 252] width 13 height 20
click at [280, 247] on div "To navigate, press the arrow keys. To activate drag with keyboard, press Alt + …" at bounding box center [273, 262] width 494 height 262
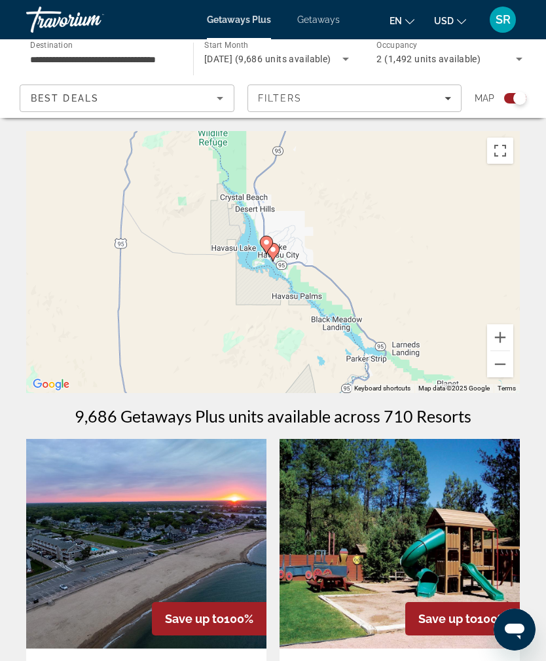
click at [333, 204] on div "To navigate, press the arrow keys. To activate drag with keyboard, press Alt + …" at bounding box center [273, 262] width 494 height 262
click at [362, 235] on div "To navigate, press the arrow keys. To activate drag with keyboard, press Alt + …" at bounding box center [273, 262] width 494 height 262
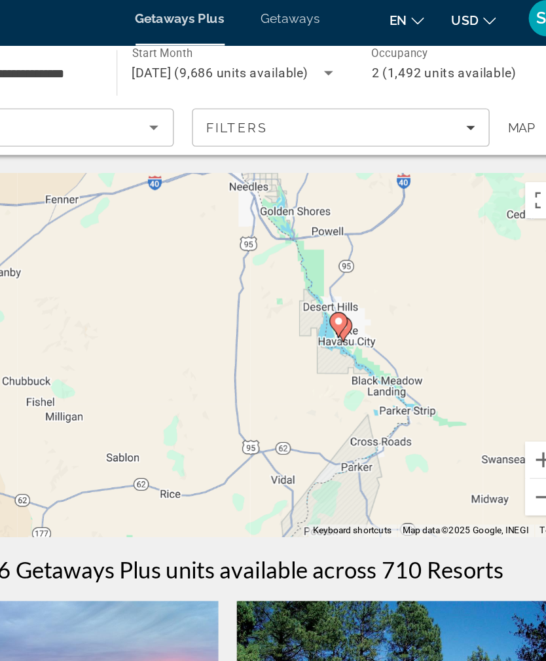
click at [288, 269] on div "To navigate, press the arrow keys. To activate drag with keyboard, press Alt + …" at bounding box center [273, 262] width 494 height 262
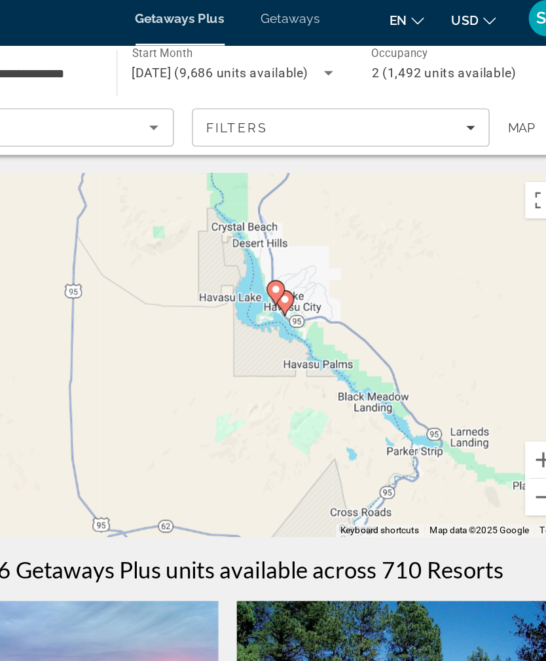
click at [300, 261] on div "To navigate, press the arrow keys. To activate drag with keyboard, press Alt + …" at bounding box center [273, 262] width 494 height 262
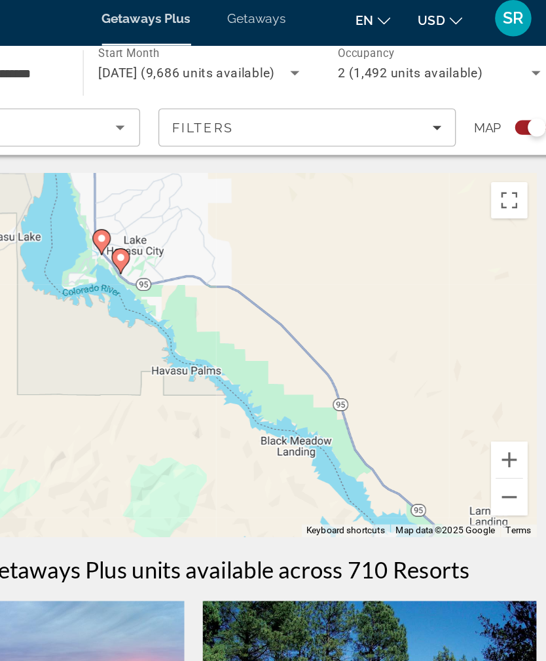
click at [488, 351] on button "Zoom out" at bounding box center [501, 364] width 26 height 26
click at [488, 355] on button "Zoom out" at bounding box center [501, 364] width 26 height 26
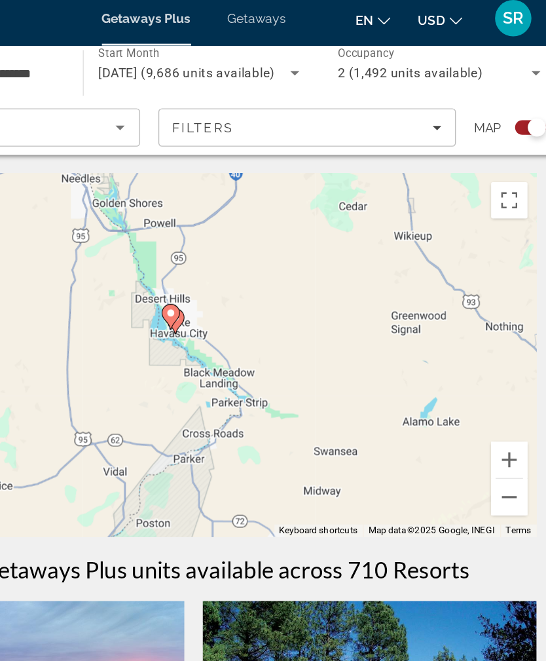
click at [488, 355] on button "Zoom out" at bounding box center [501, 364] width 26 height 26
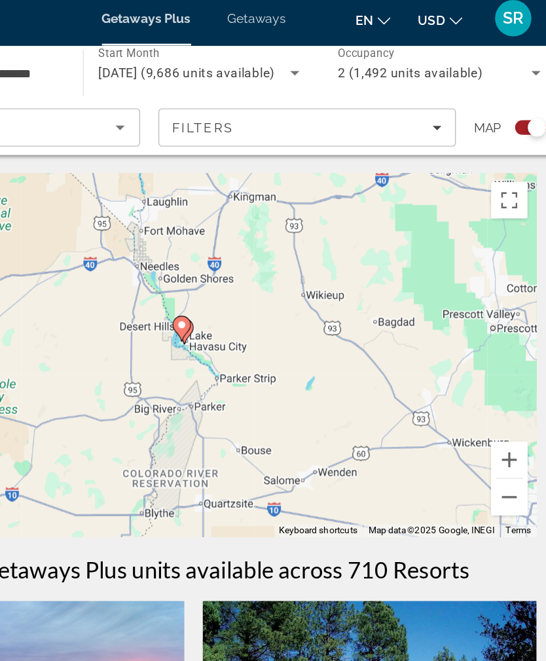
click at [488, 351] on button "Zoom out" at bounding box center [501, 364] width 26 height 26
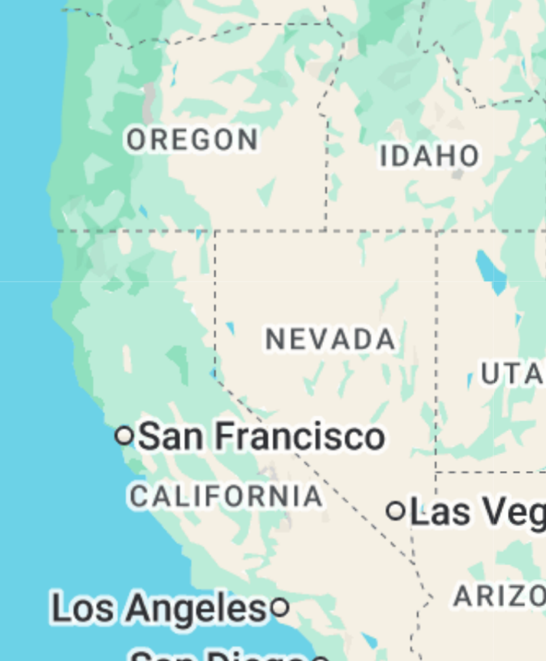
click at [69, 131] on div "To navigate, press the arrow keys. To activate drag with keyboard, press Alt + …" at bounding box center [273, 262] width 494 height 262
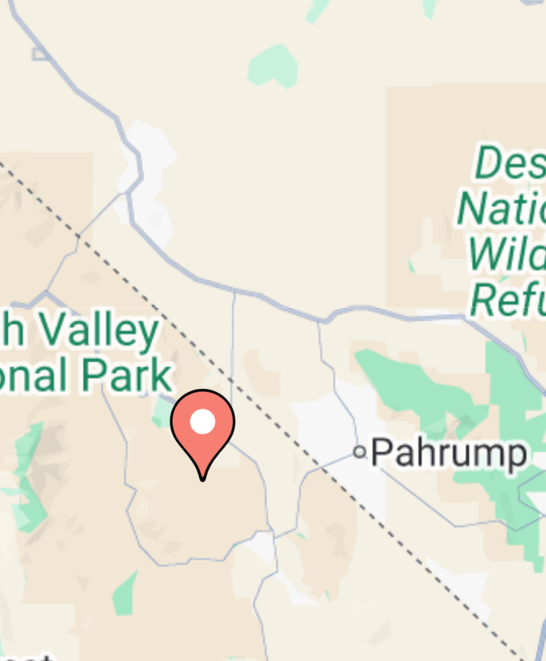
click at [61, 131] on div "To navigate, press the arrow keys. To activate drag with keyboard, press Alt + …" at bounding box center [273, 262] width 494 height 262
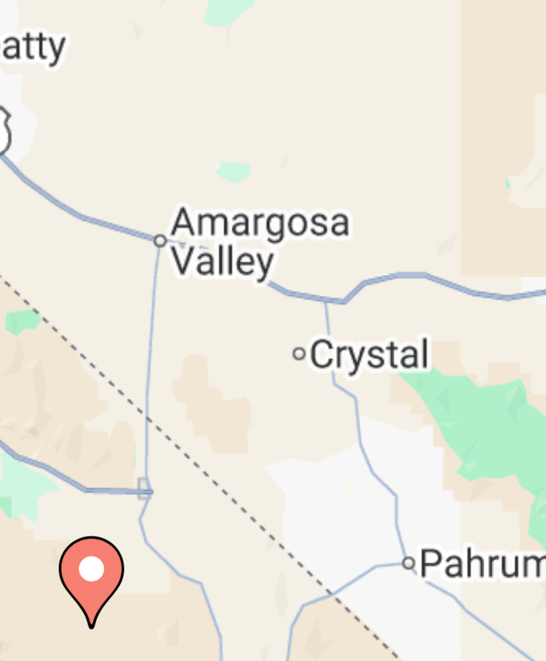
click at [76, 131] on div "To navigate, press the arrow keys. To activate drag with keyboard, press Alt + …" at bounding box center [273, 262] width 494 height 262
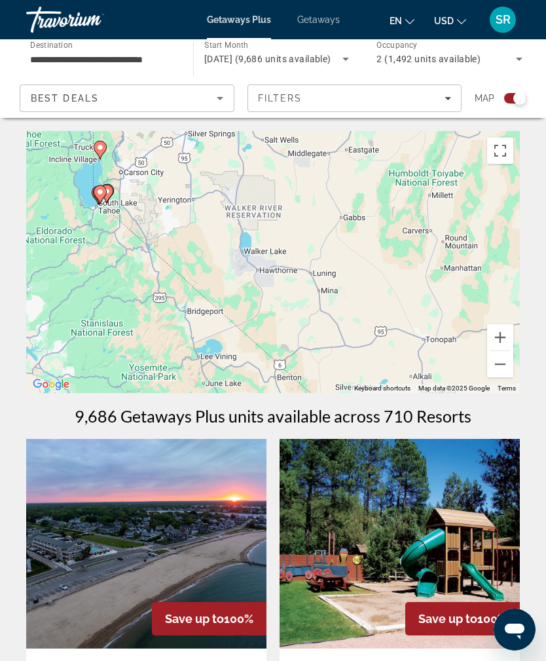
type input "**********"
click at [106, 187] on gmp-advanced-marker "Main content" at bounding box center [100, 195] width 13 height 20
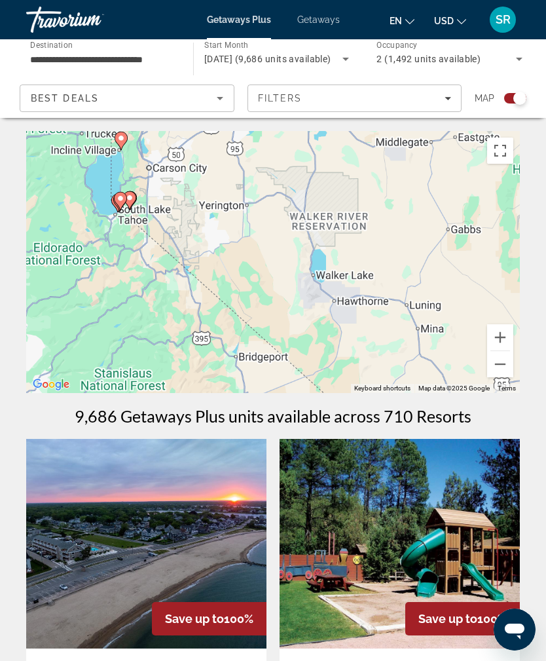
click at [105, 186] on div "To navigate, press the arrow keys. To activate drag with keyboard, press Alt + …" at bounding box center [273, 262] width 494 height 262
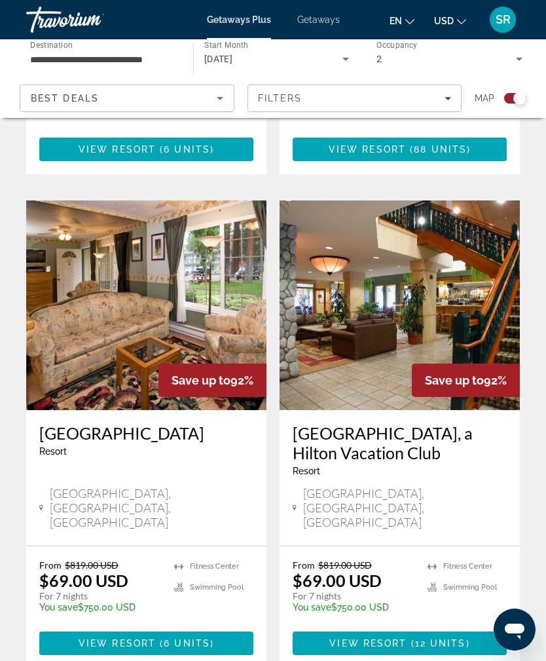
scroll to position [771, 0]
click at [453, 424] on h3 "[GEOGRAPHIC_DATA], a Hilton Vacation Club" at bounding box center [400, 443] width 214 height 39
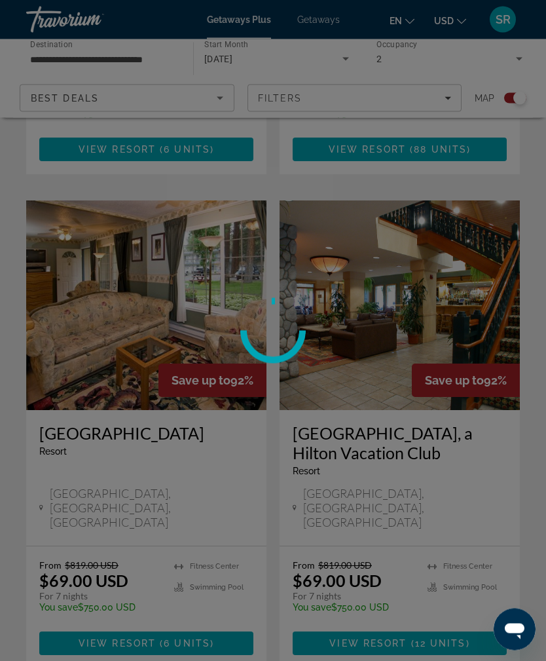
scroll to position [772, 0]
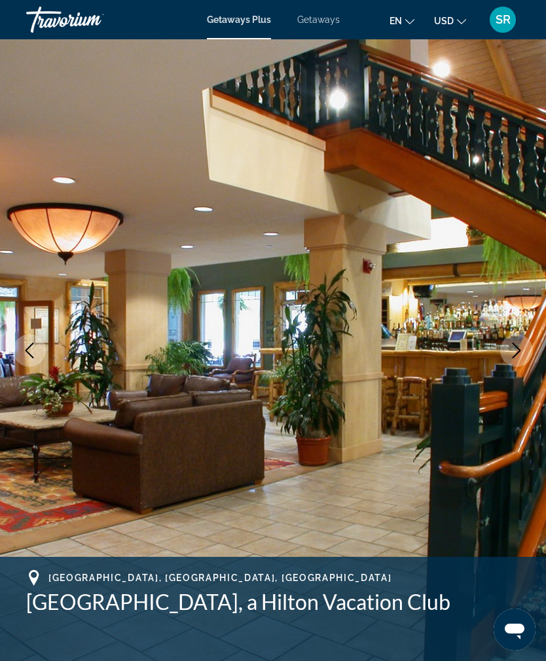
click at [379, 410] on img "Main content" at bounding box center [273, 350] width 546 height 623
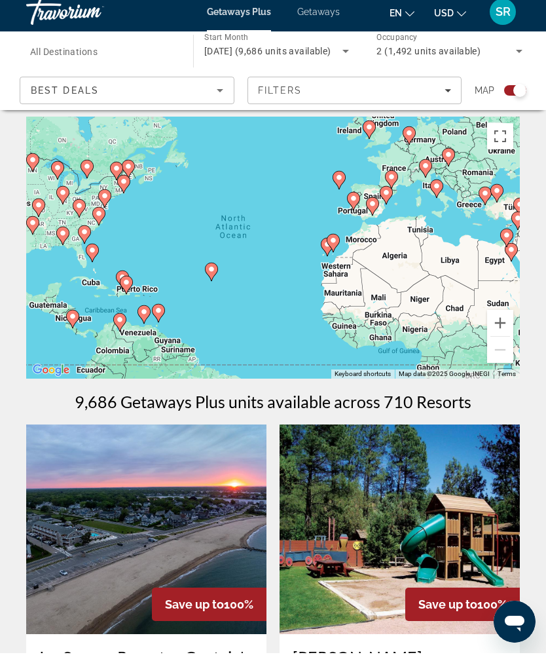
scroll to position [16, 0]
